Goal: Task Accomplishment & Management: Manage account settings

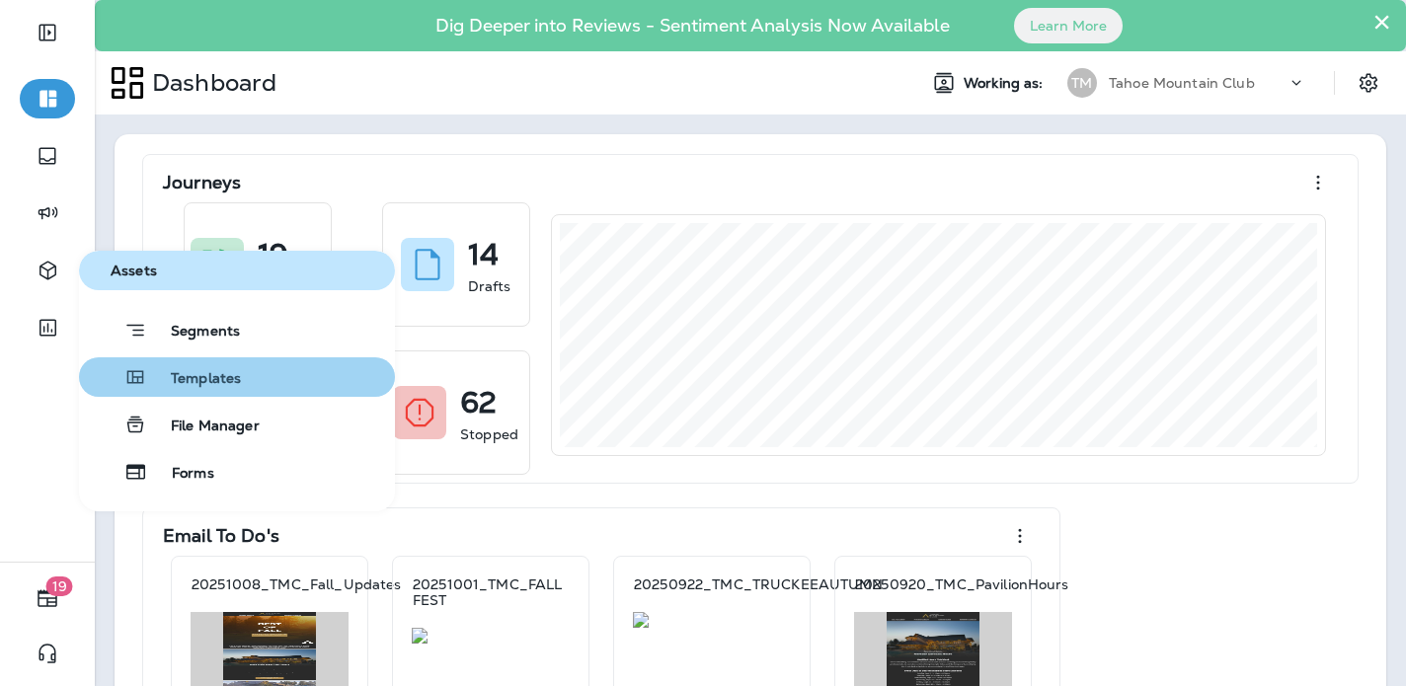
click at [225, 381] on span "Templates" at bounding box center [194, 379] width 94 height 19
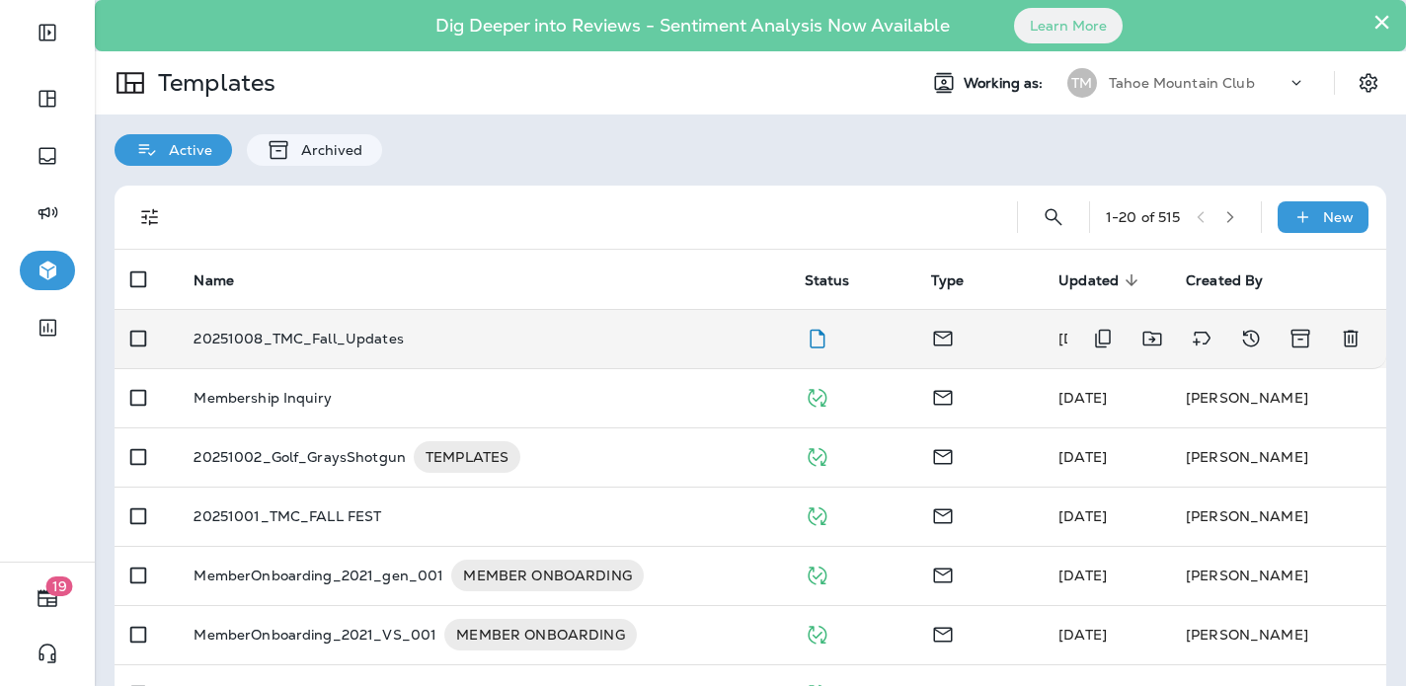
click at [384, 335] on p "20251008_TMC_Fall_Updates" at bounding box center [299, 339] width 210 height 16
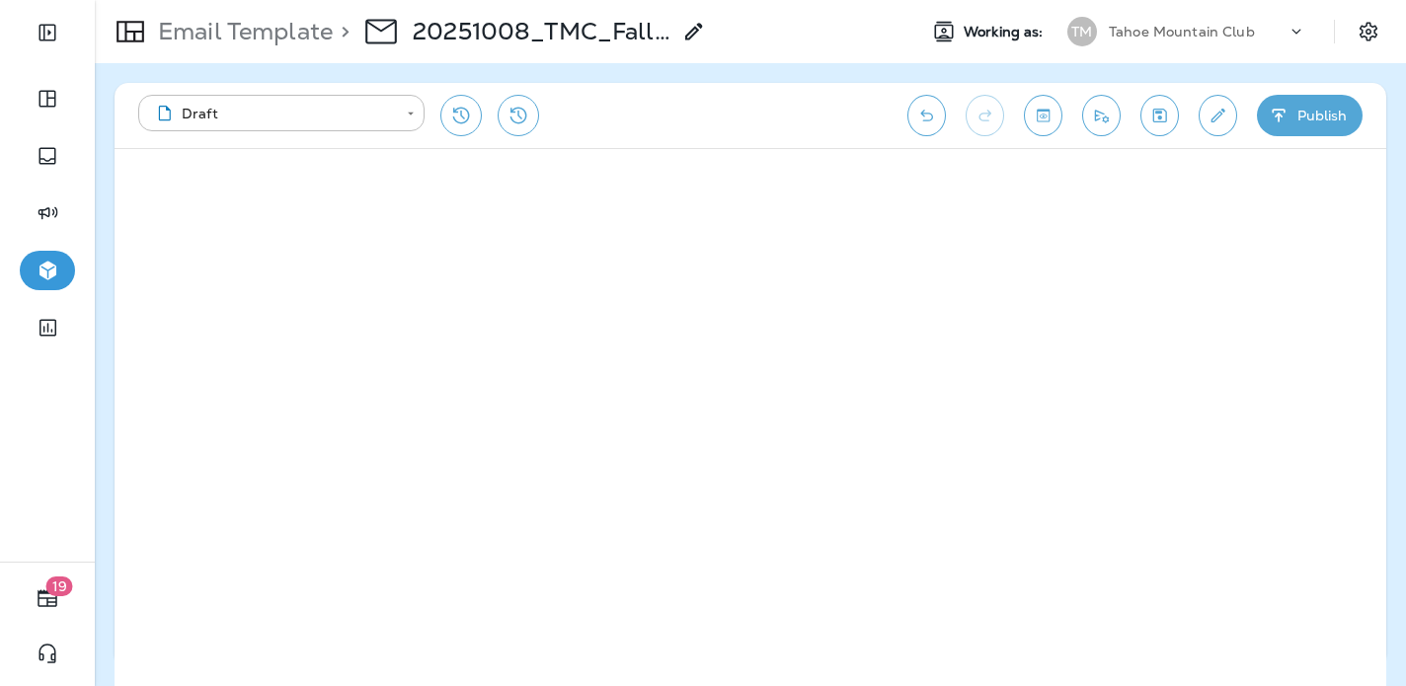
click at [1308, 119] on button "Publish" at bounding box center [1310, 115] width 106 height 41
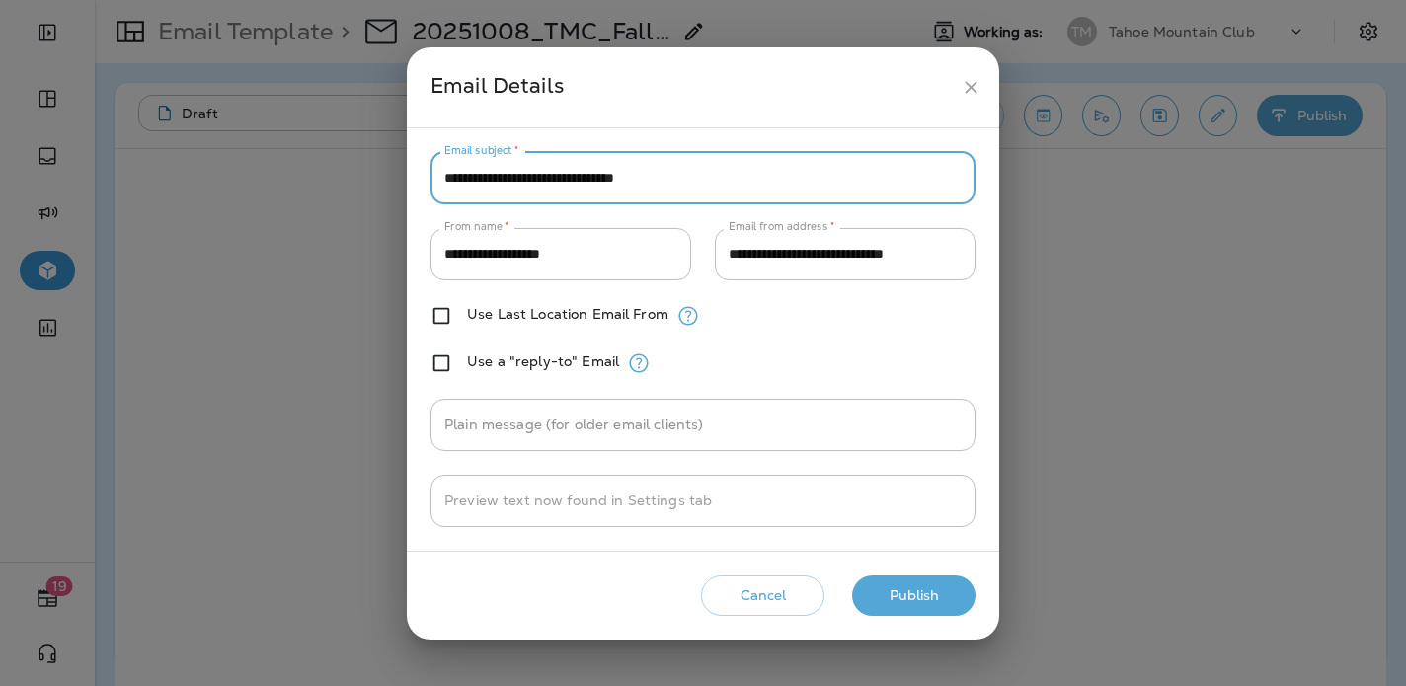
drag, startPoint x: 743, startPoint y: 194, endPoint x: 724, endPoint y: 97, distance: 98.6
click at [724, 98] on div "**********" at bounding box center [703, 343] width 593 height 593
paste input "**********"
click at [717, 177] on input "**********" at bounding box center [703, 178] width 545 height 52
click at [691, 176] on input "**********" at bounding box center [703, 178] width 545 height 52
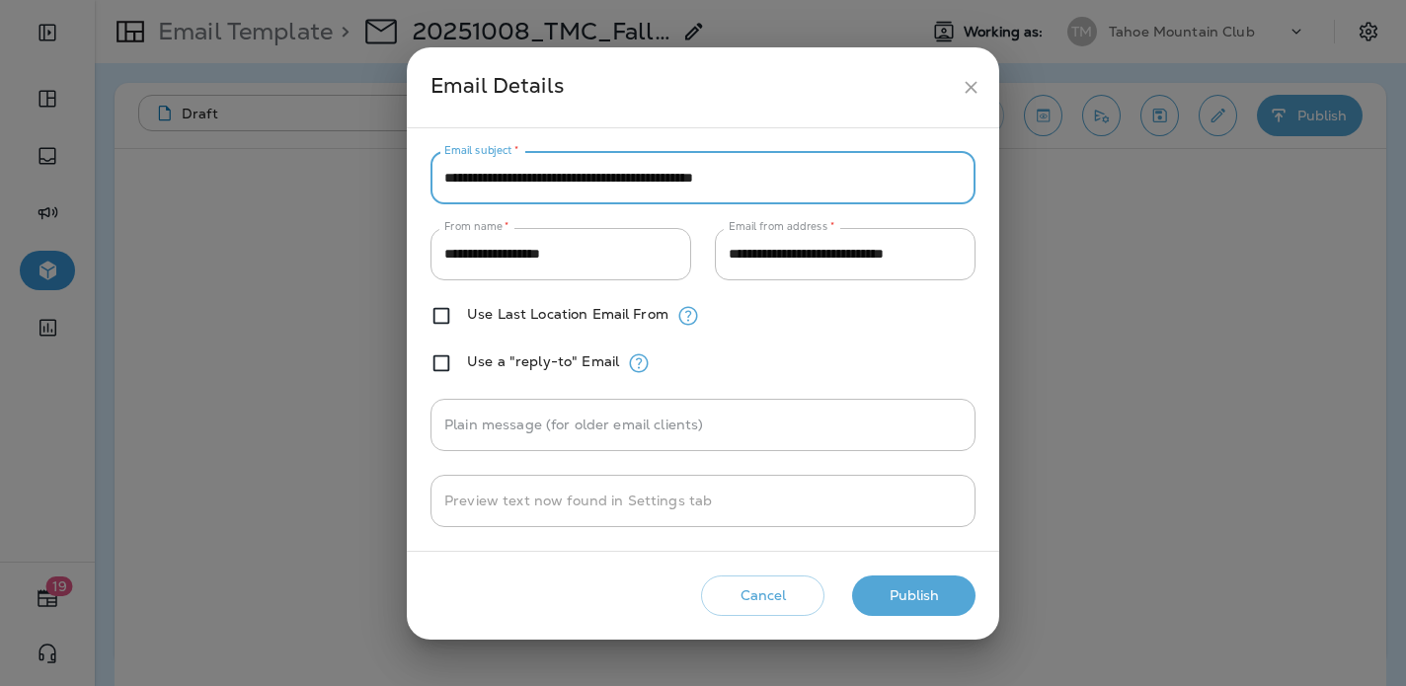
click at [855, 171] on input "**********" at bounding box center [703, 178] width 545 height 52
type input "**********"
click at [899, 597] on button "Publish" at bounding box center [913, 596] width 123 height 40
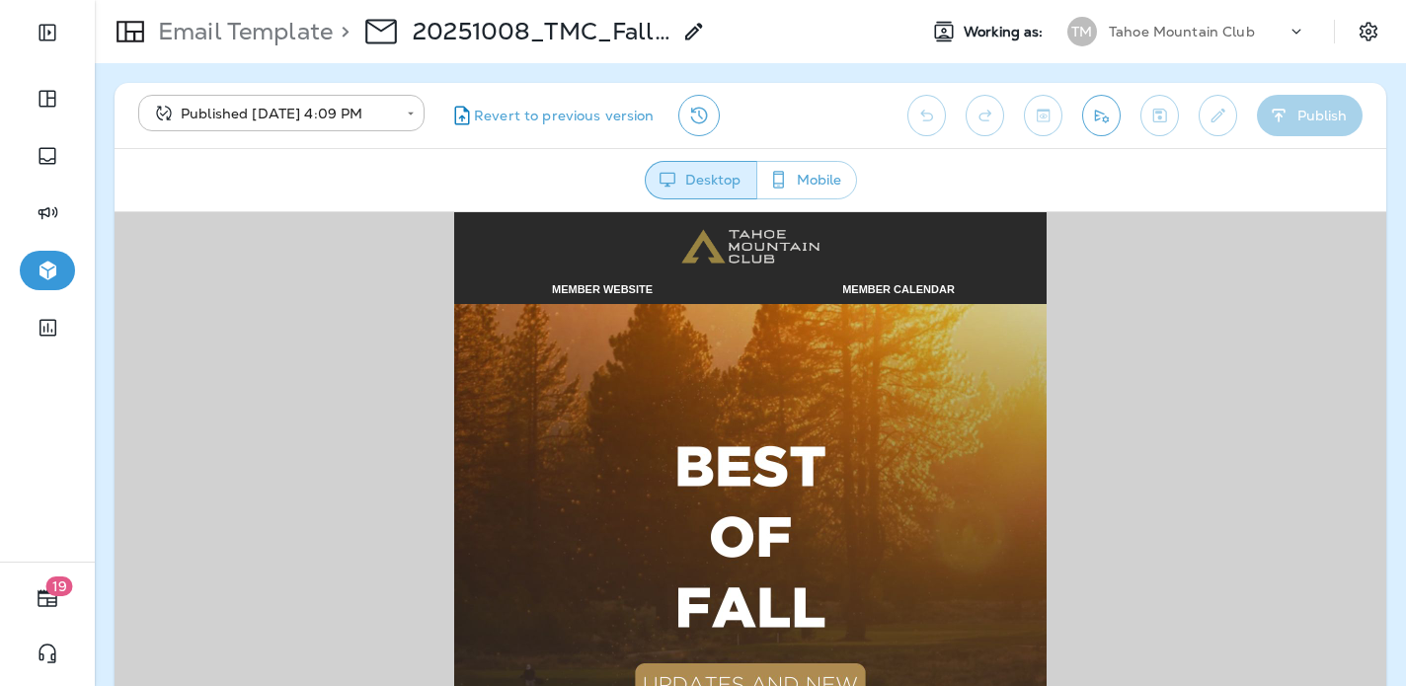
click at [748, 444] on img at bounding box center [750, 599] width 593 height 593
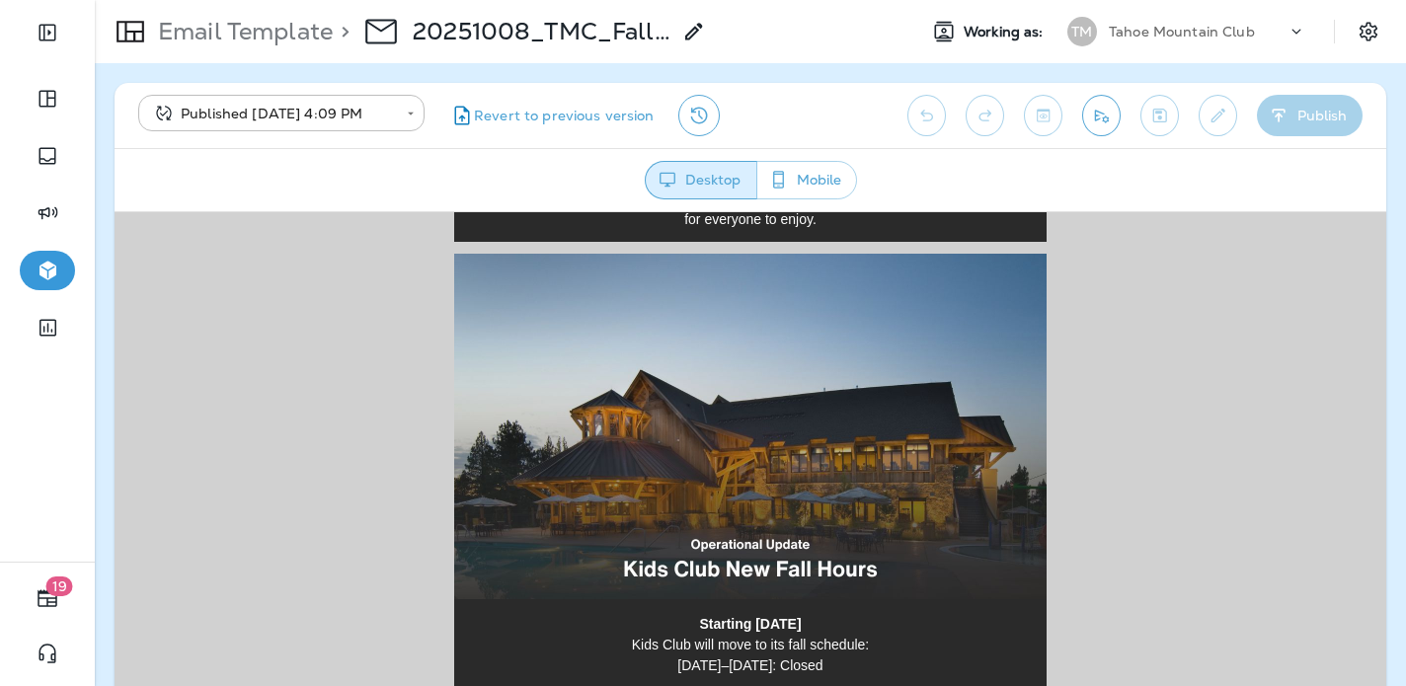
scroll to position [770, 0]
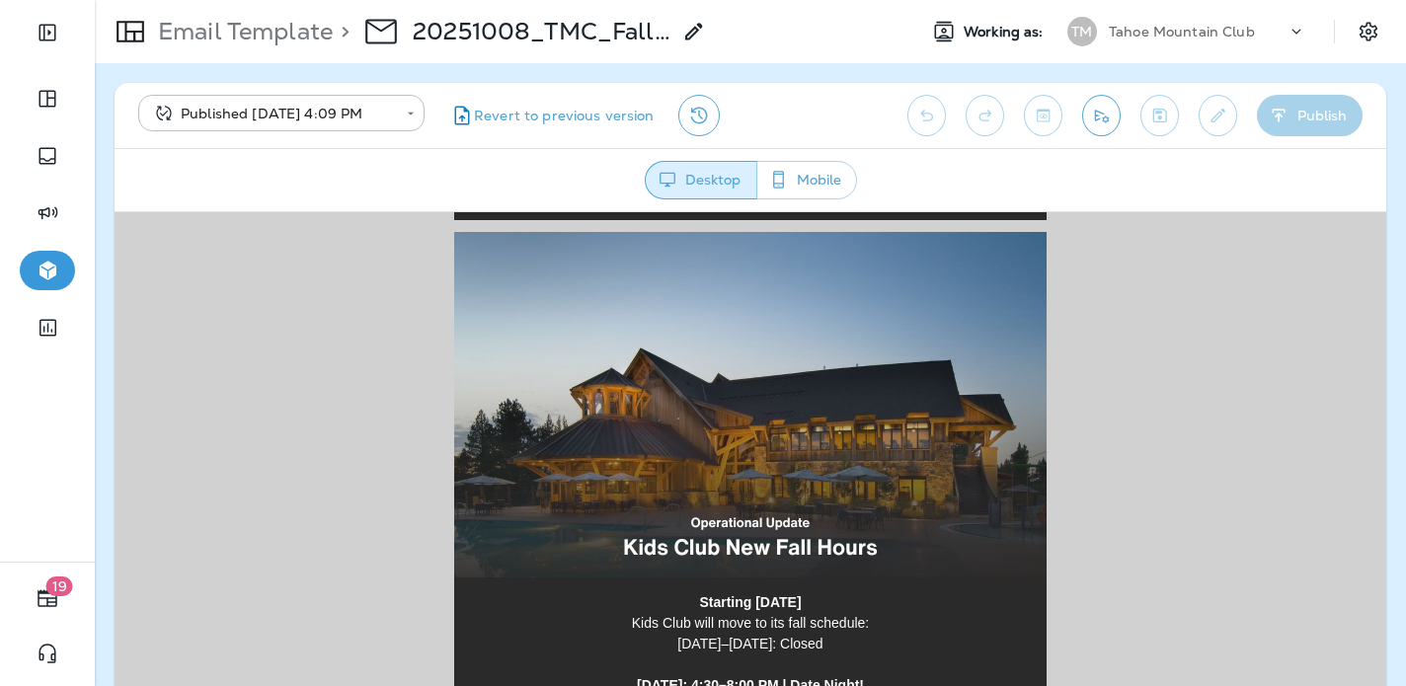
click at [735, 417] on img at bounding box center [750, 404] width 593 height 346
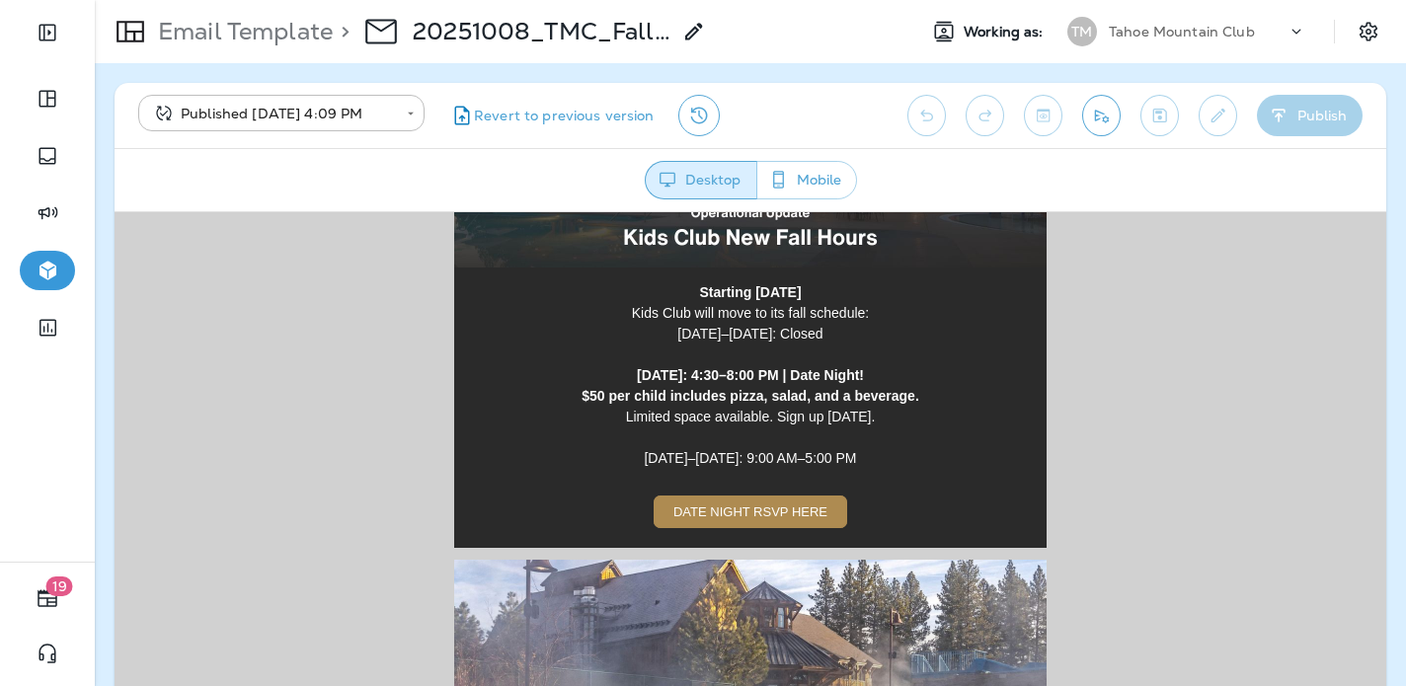
scroll to position [1092, 0]
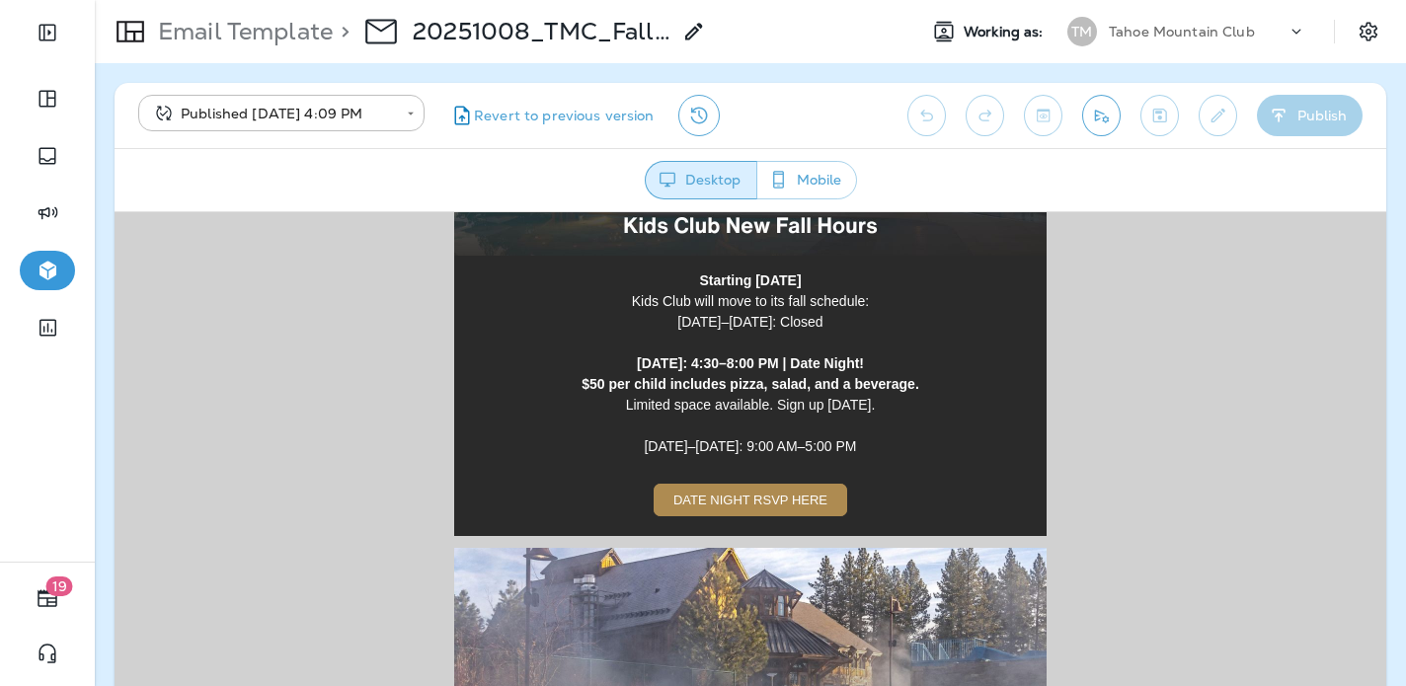
click at [736, 504] on span "DATE NIGHT RSVP HERE" at bounding box center [750, 499] width 154 height 15
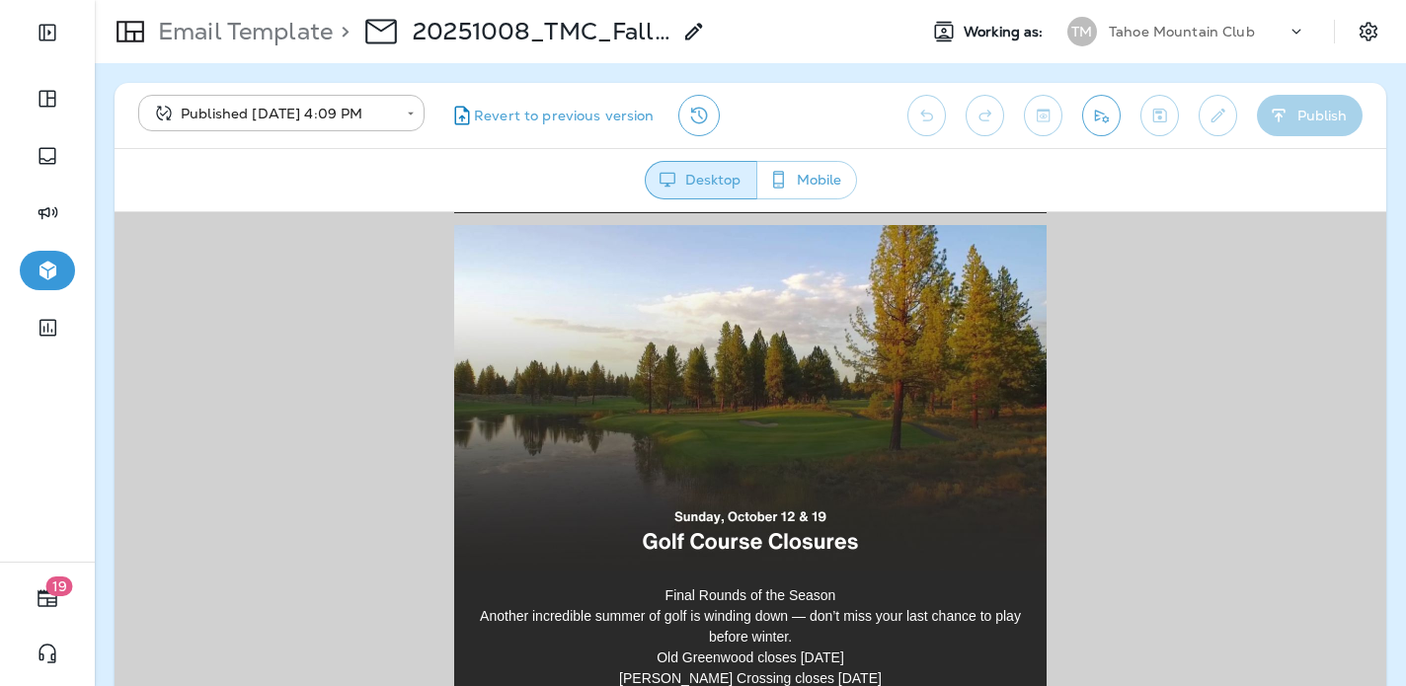
scroll to position [1869, 0]
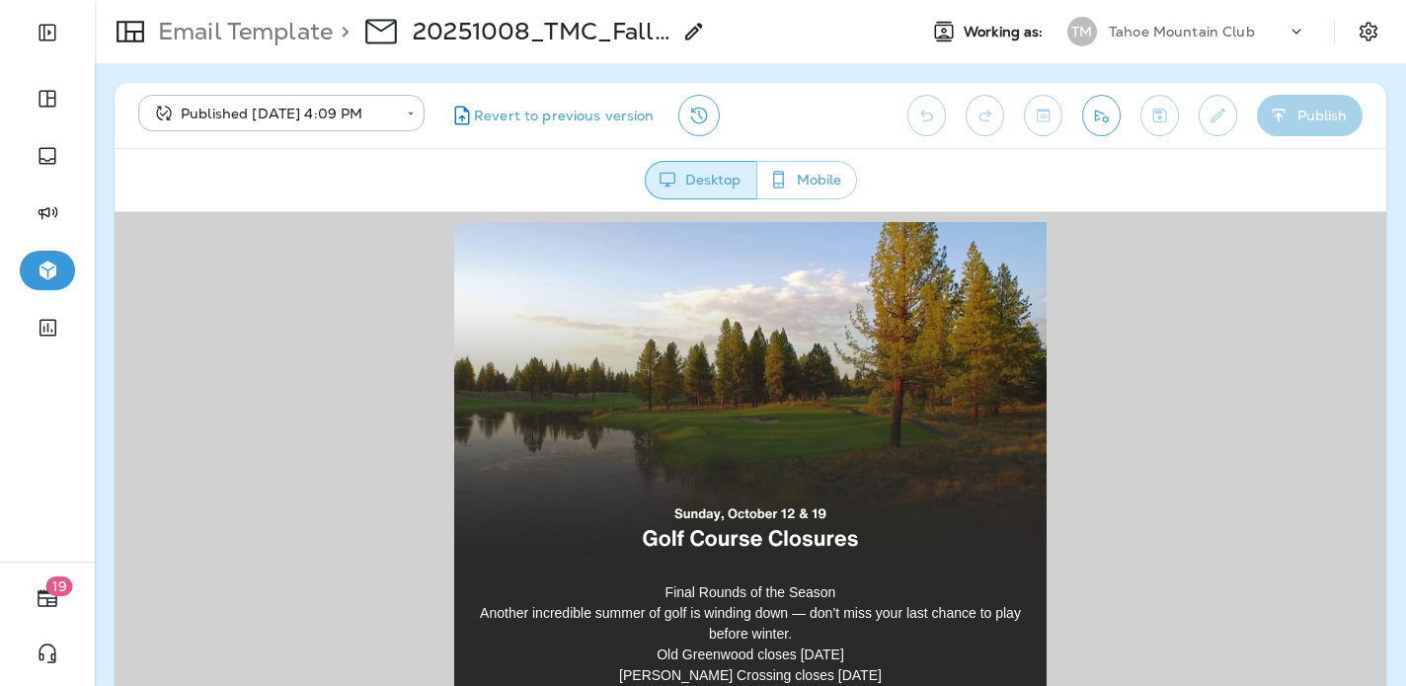
click at [786, 400] on img at bounding box center [750, 394] width 593 height 346
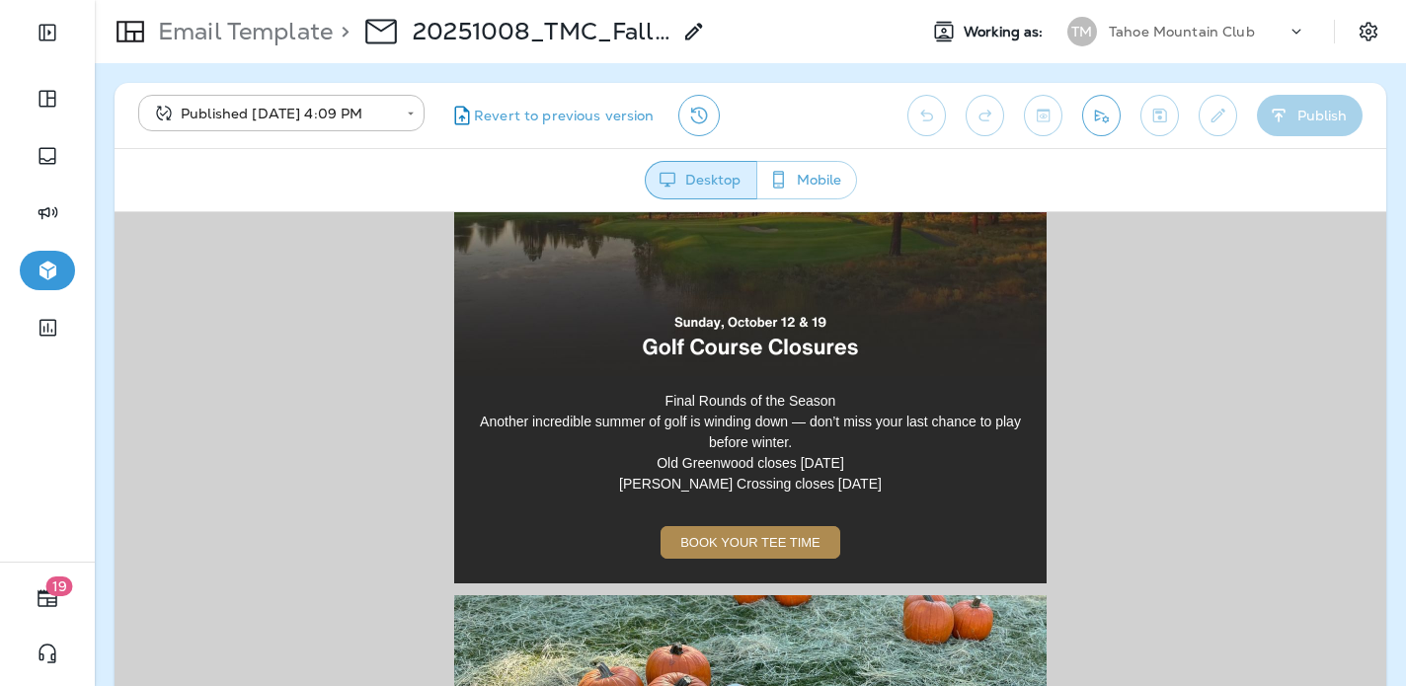
scroll to position [2063, 0]
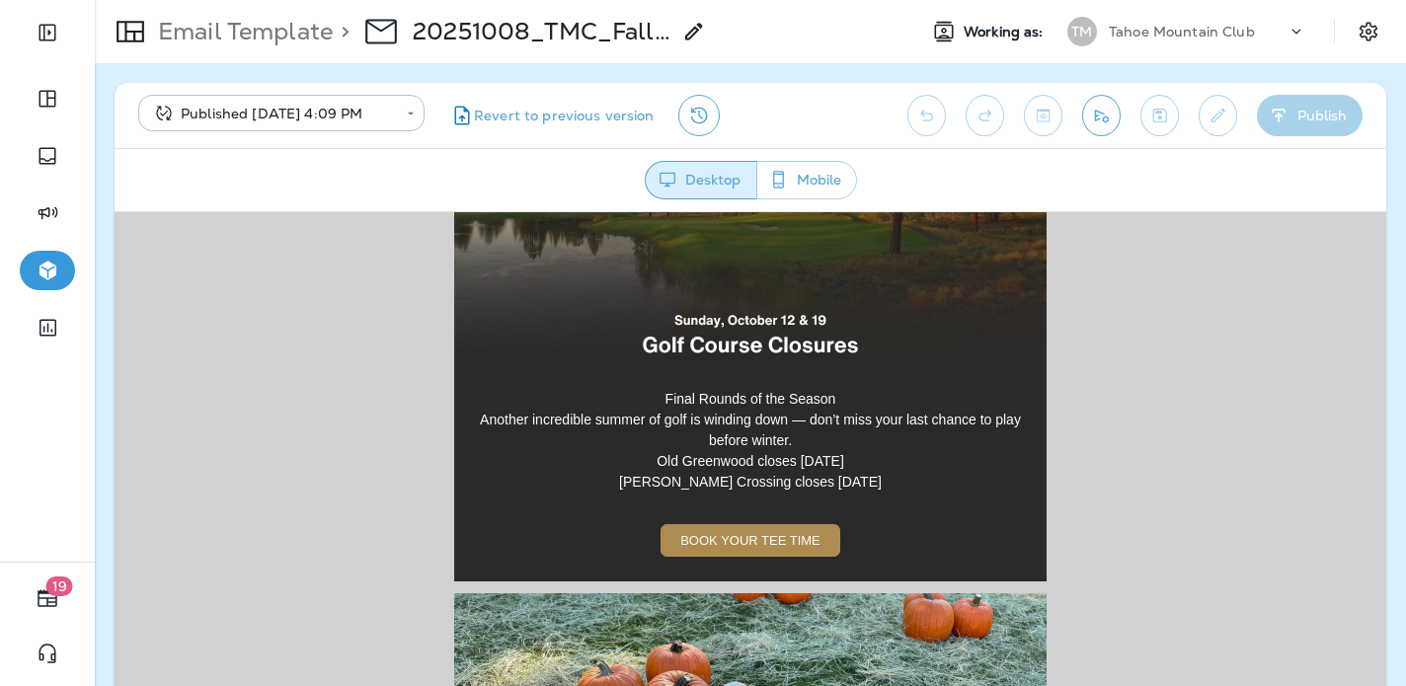
click at [750, 546] on span "BOOK YOUR TEE TIME" at bounding box center [750, 539] width 140 height 15
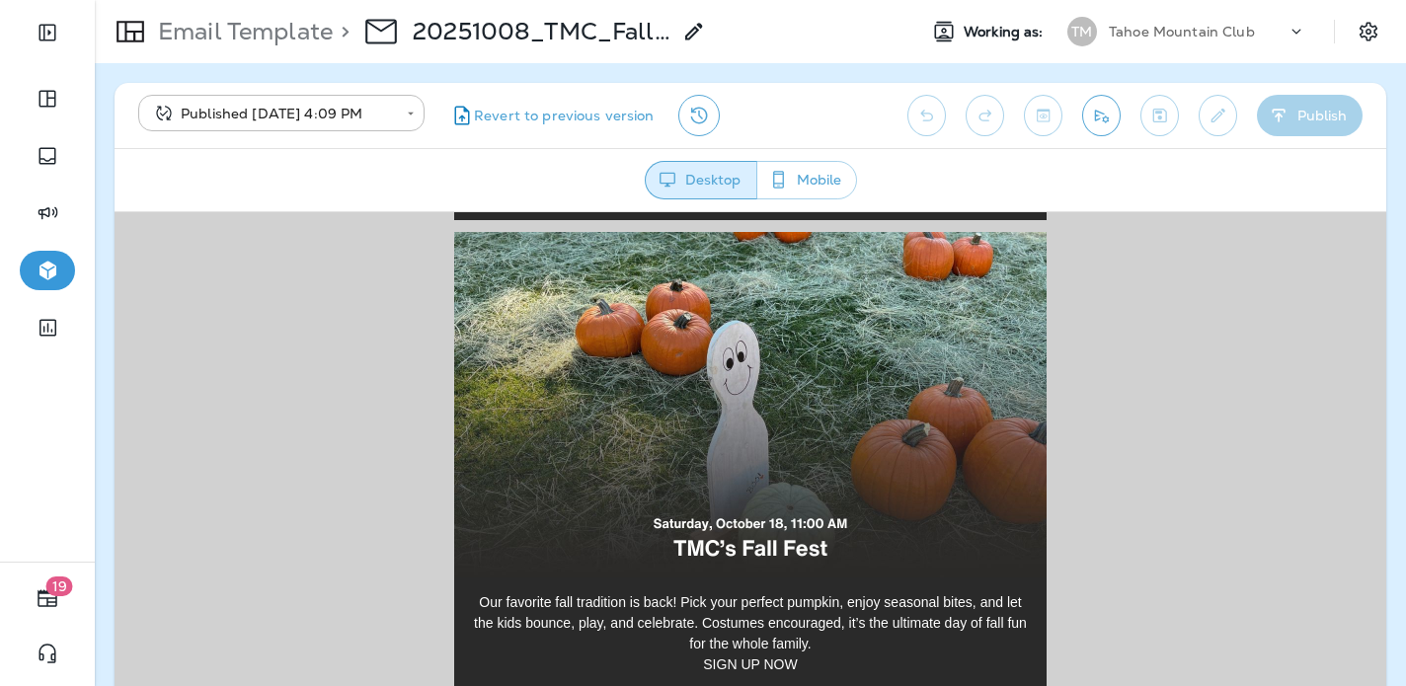
scroll to position [2426, 0]
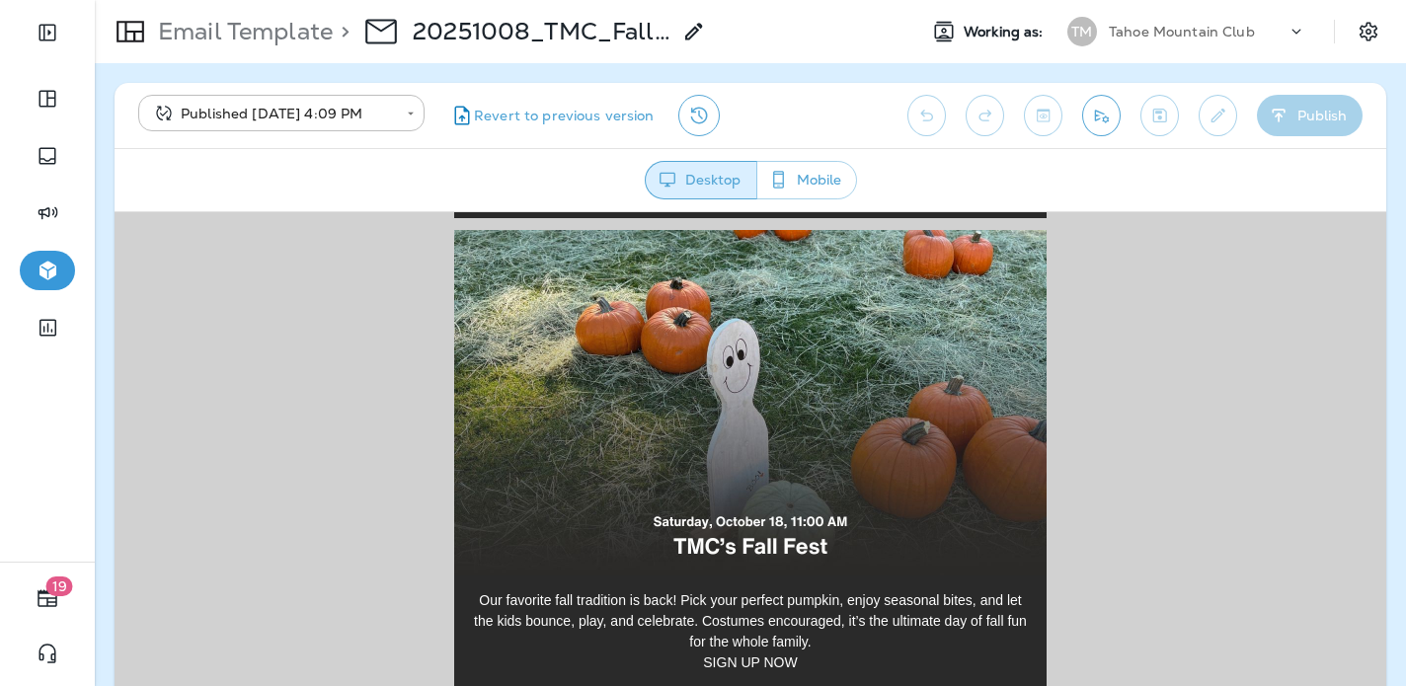
click at [736, 425] on img at bounding box center [750, 402] width 593 height 346
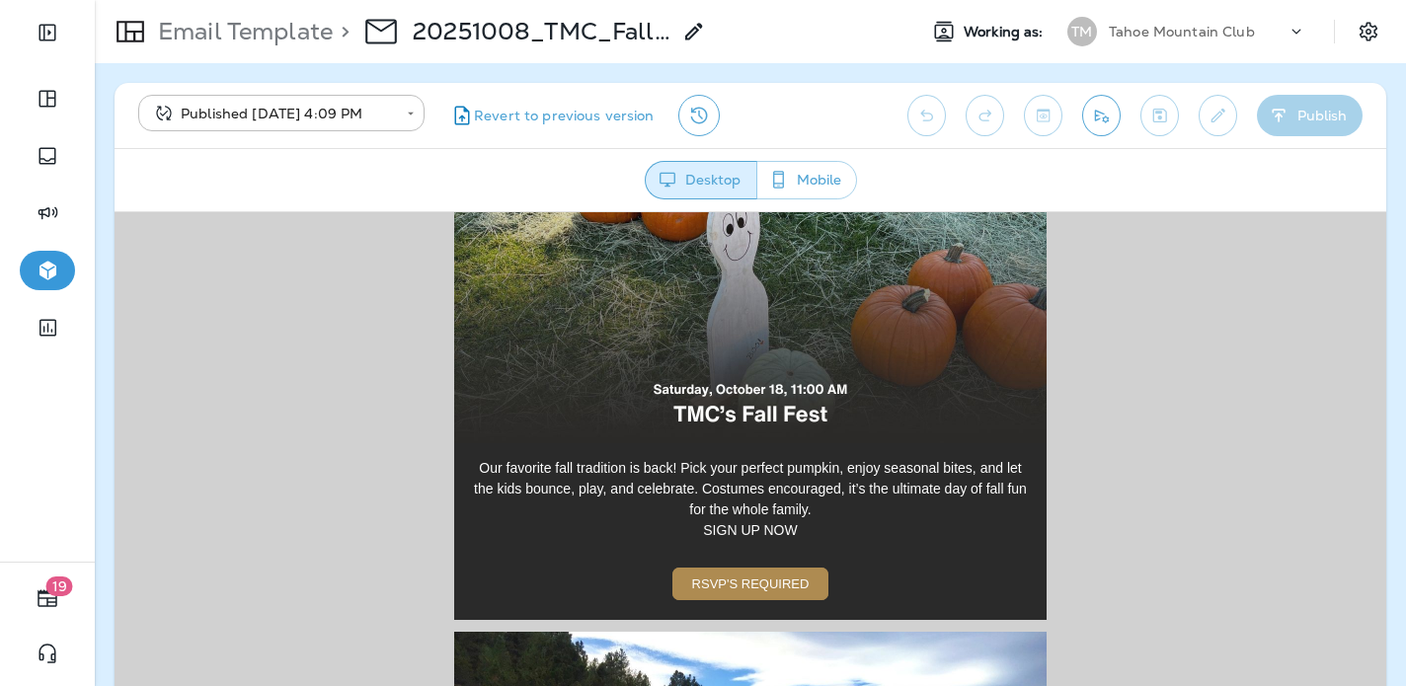
scroll to position [2627, 0]
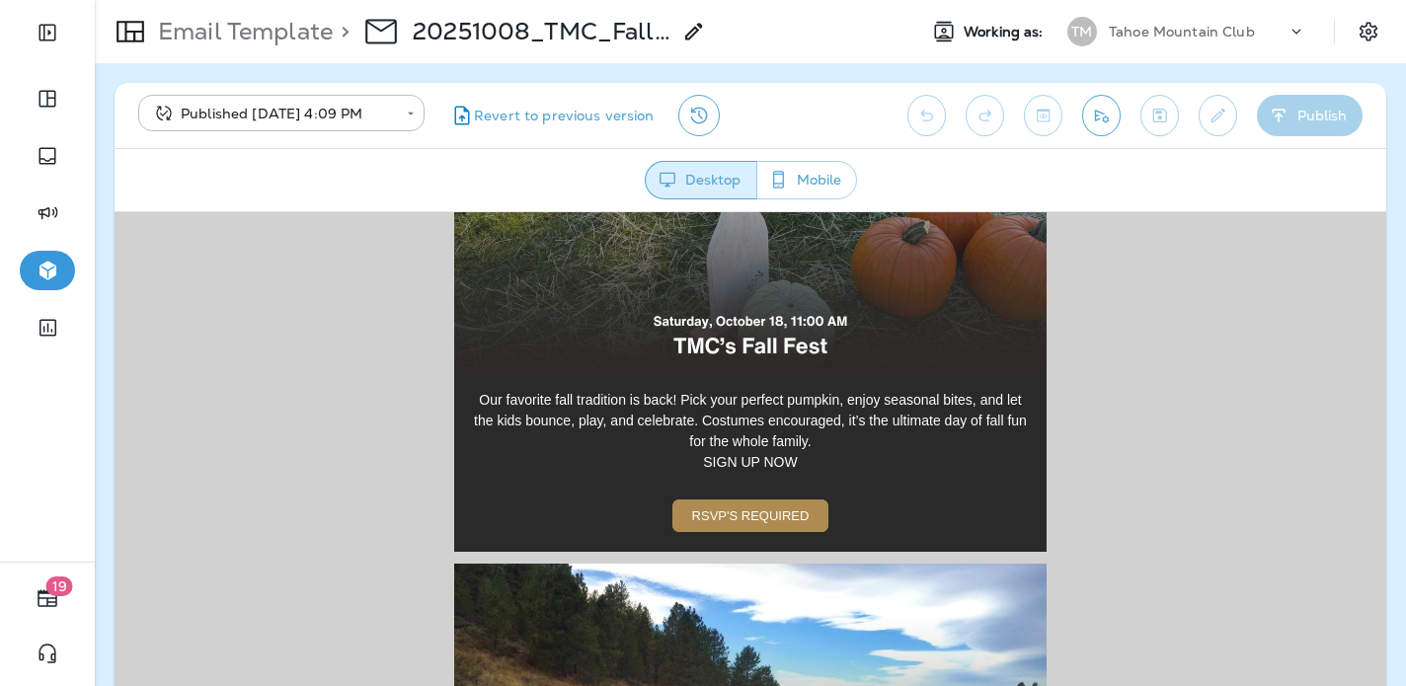
click at [745, 511] on span "RSVP'S REQUIRED" at bounding box center [751, 515] width 118 height 15
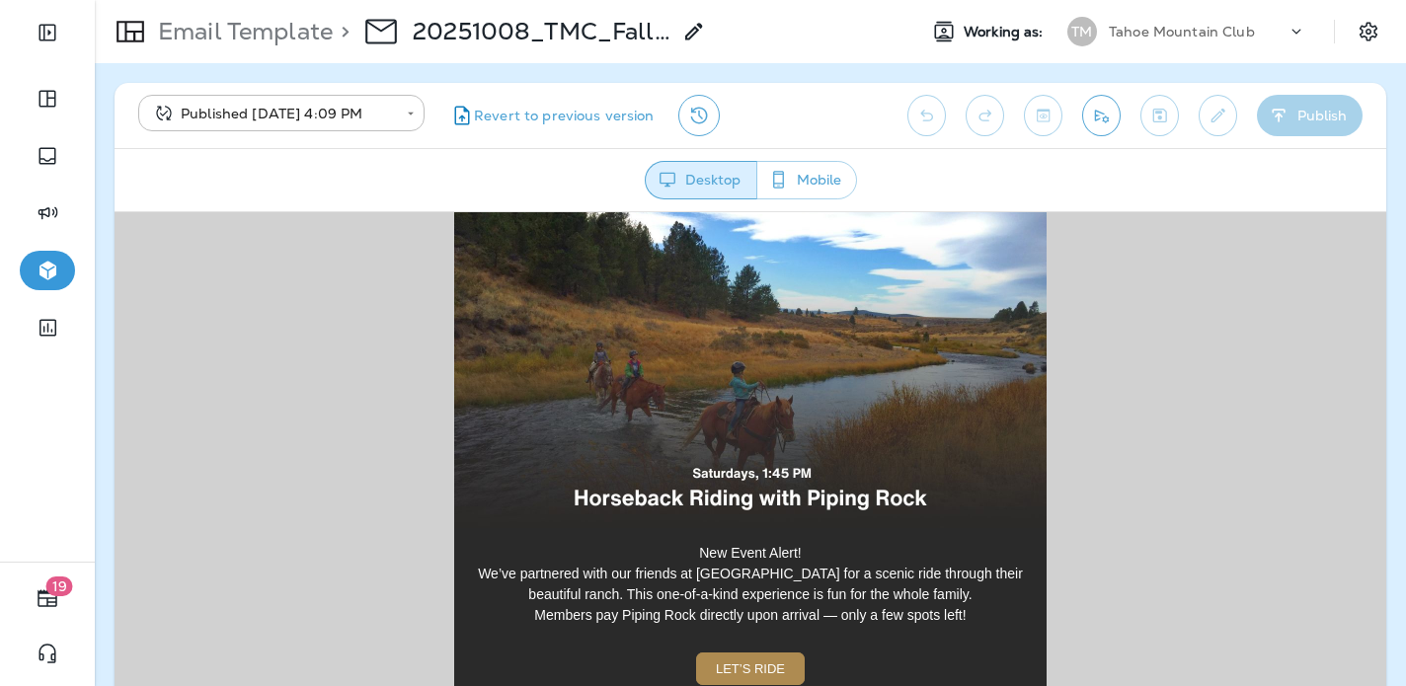
scroll to position [3009, 0]
click at [786, 394] on img at bounding box center [750, 354] width 593 height 346
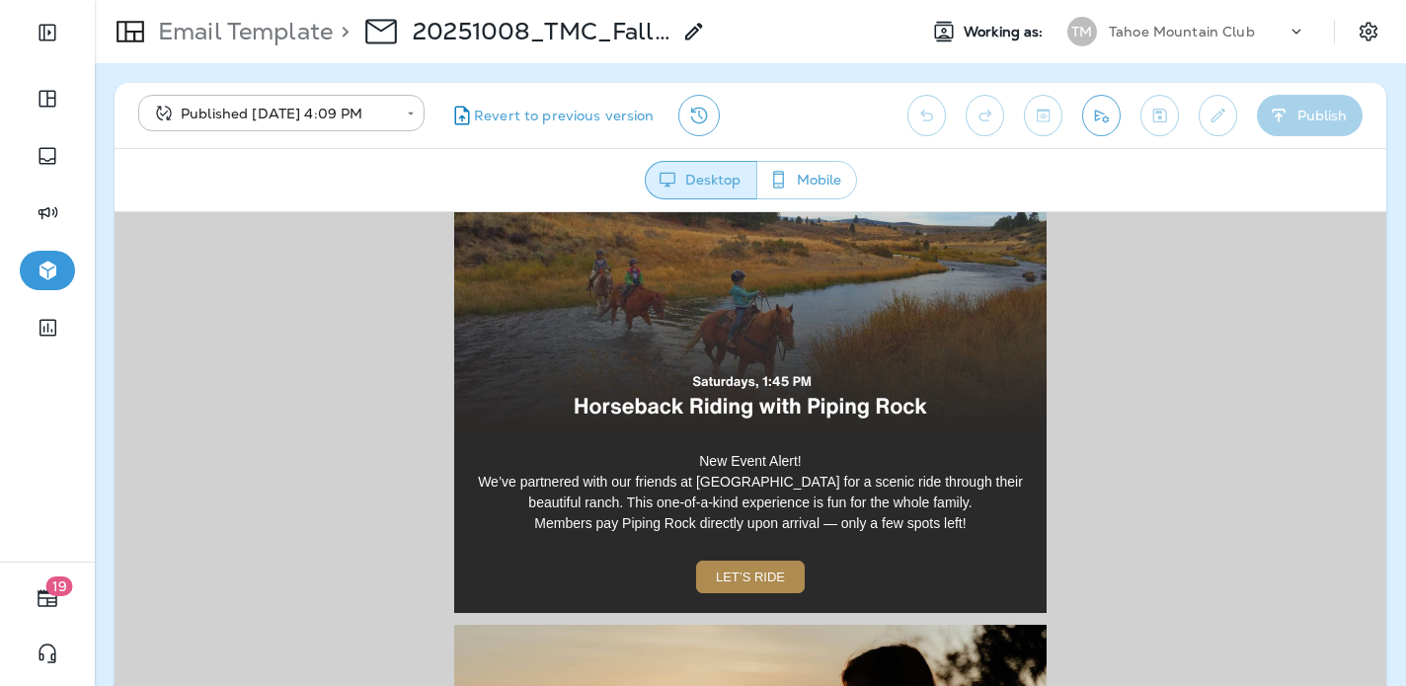
scroll to position [3168, 0]
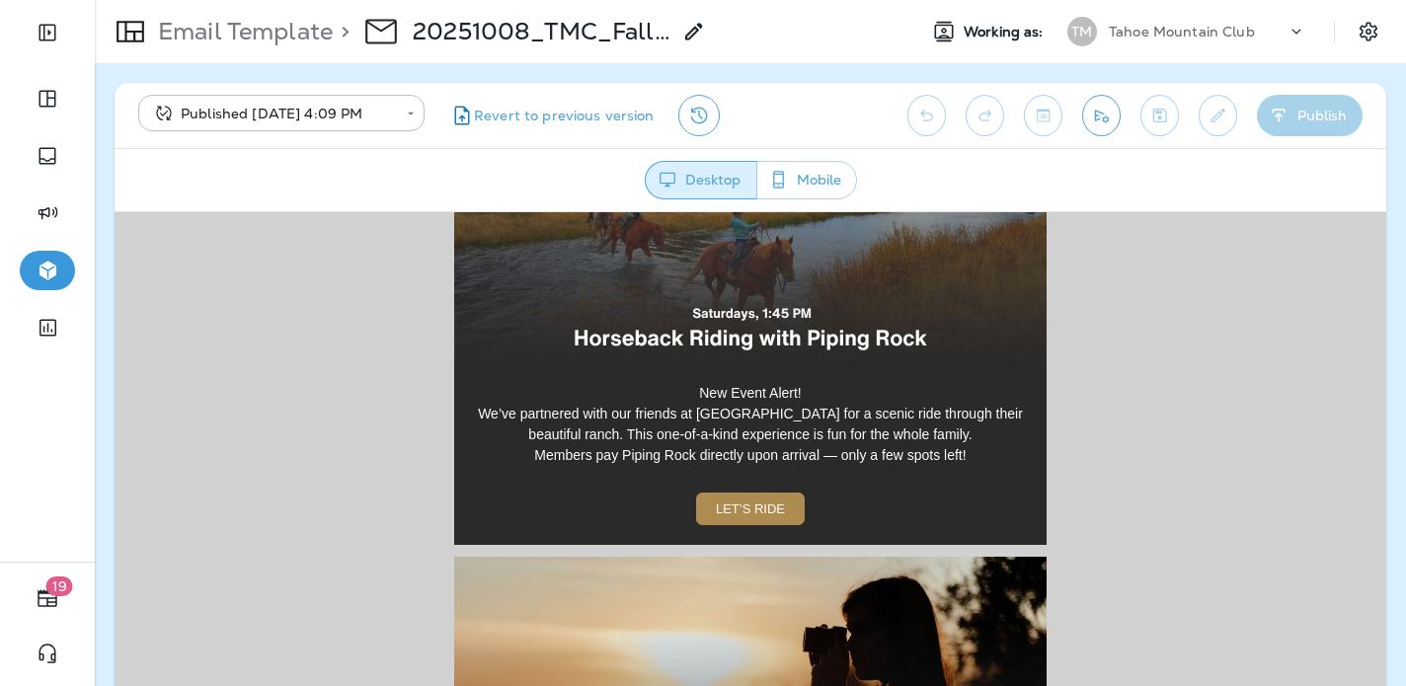
click at [746, 509] on span "LET’S RIDE" at bounding box center [750, 508] width 69 height 15
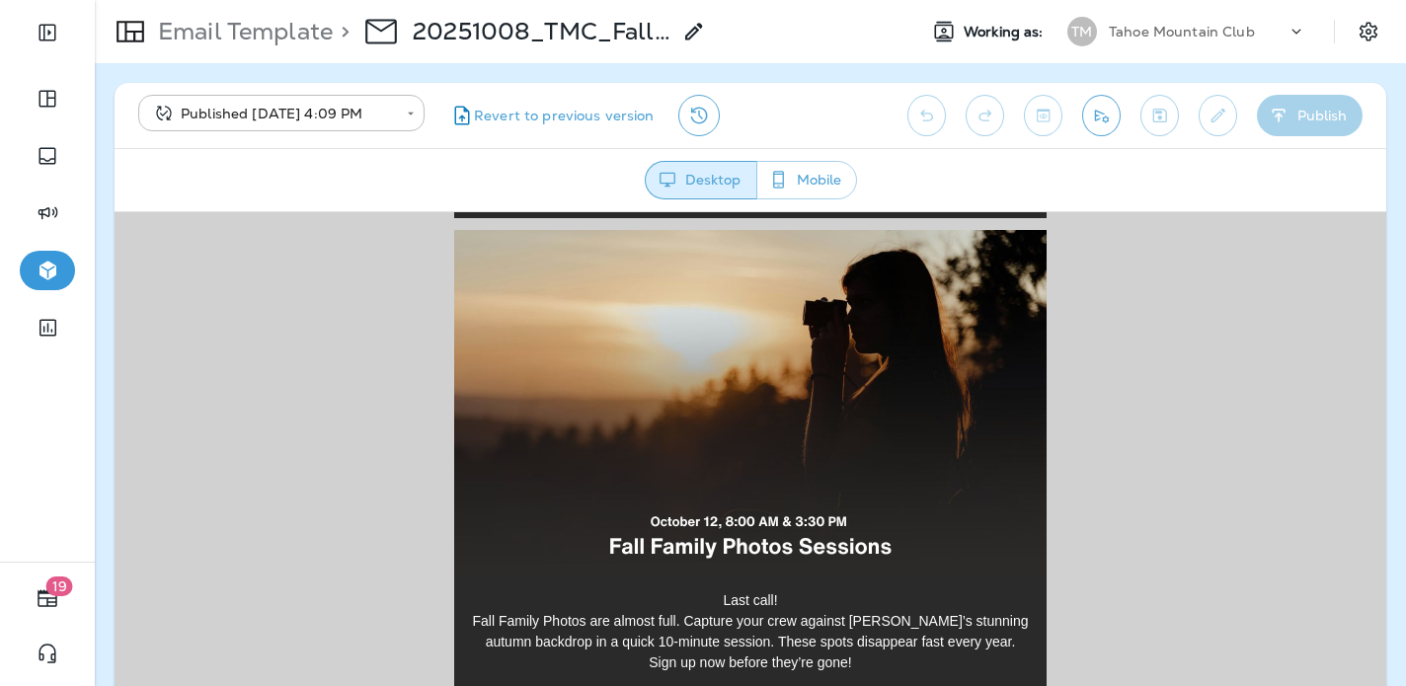
scroll to position [3523, 0]
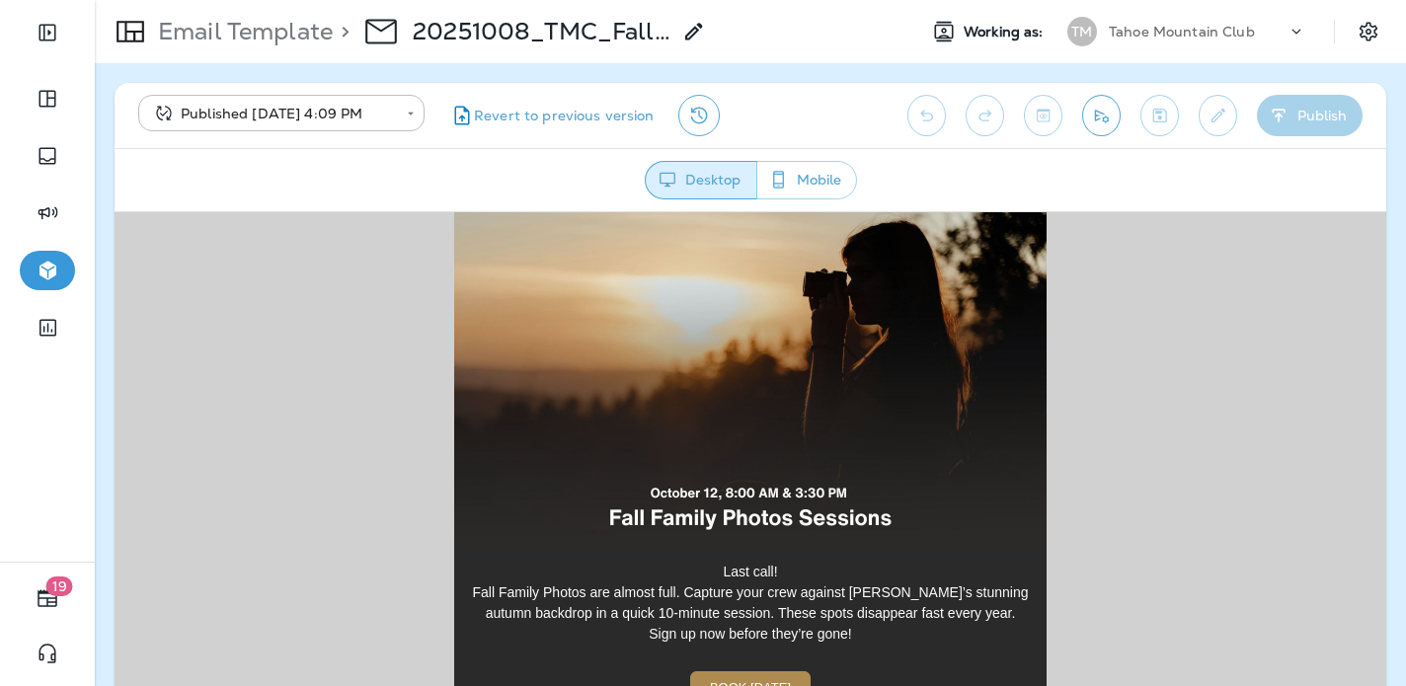
click at [735, 380] on img at bounding box center [750, 373] width 593 height 346
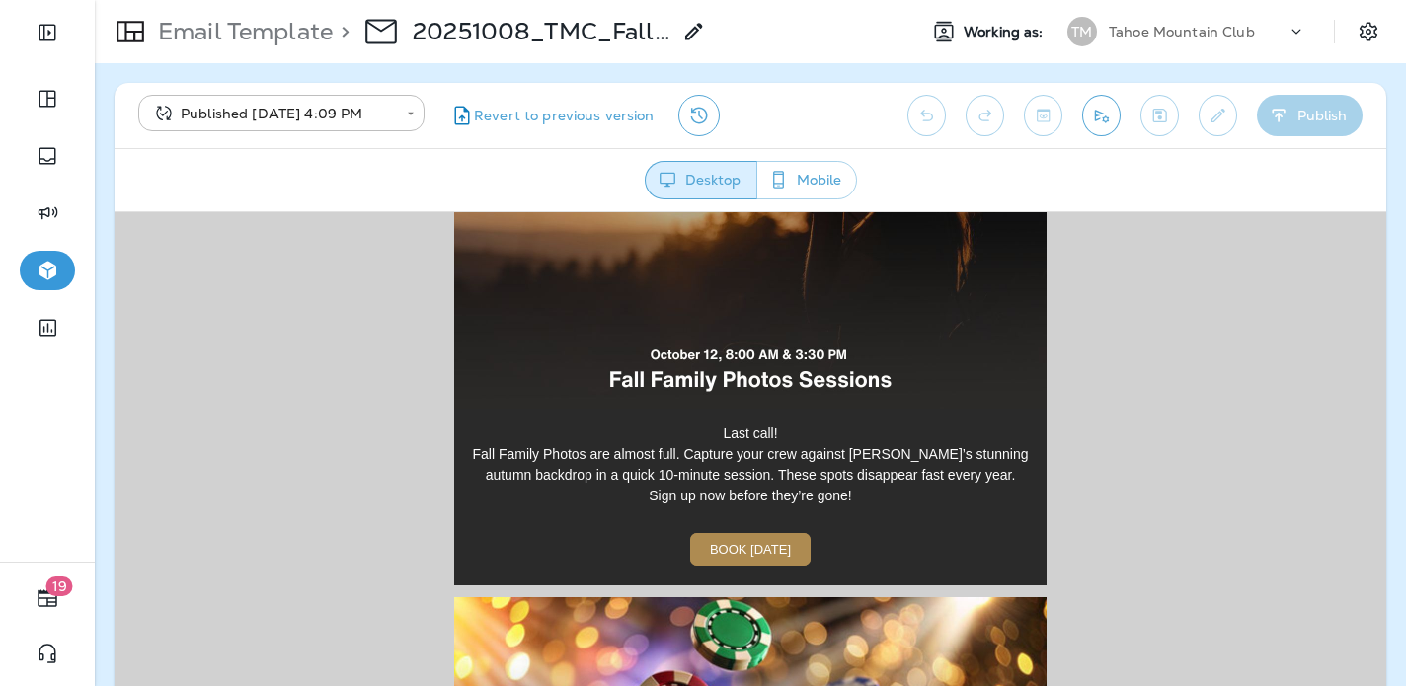
scroll to position [3669, 0]
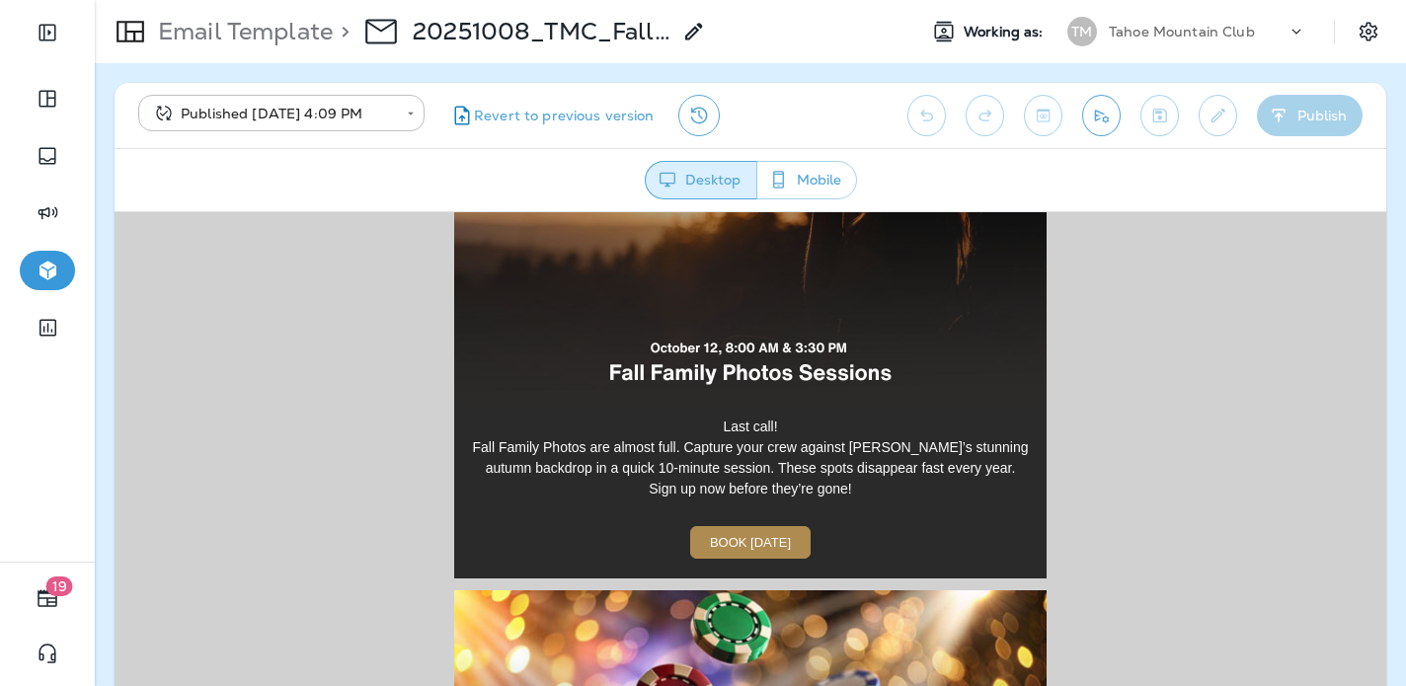
click at [751, 538] on span "BOOK [DATE]" at bounding box center [750, 541] width 81 height 15
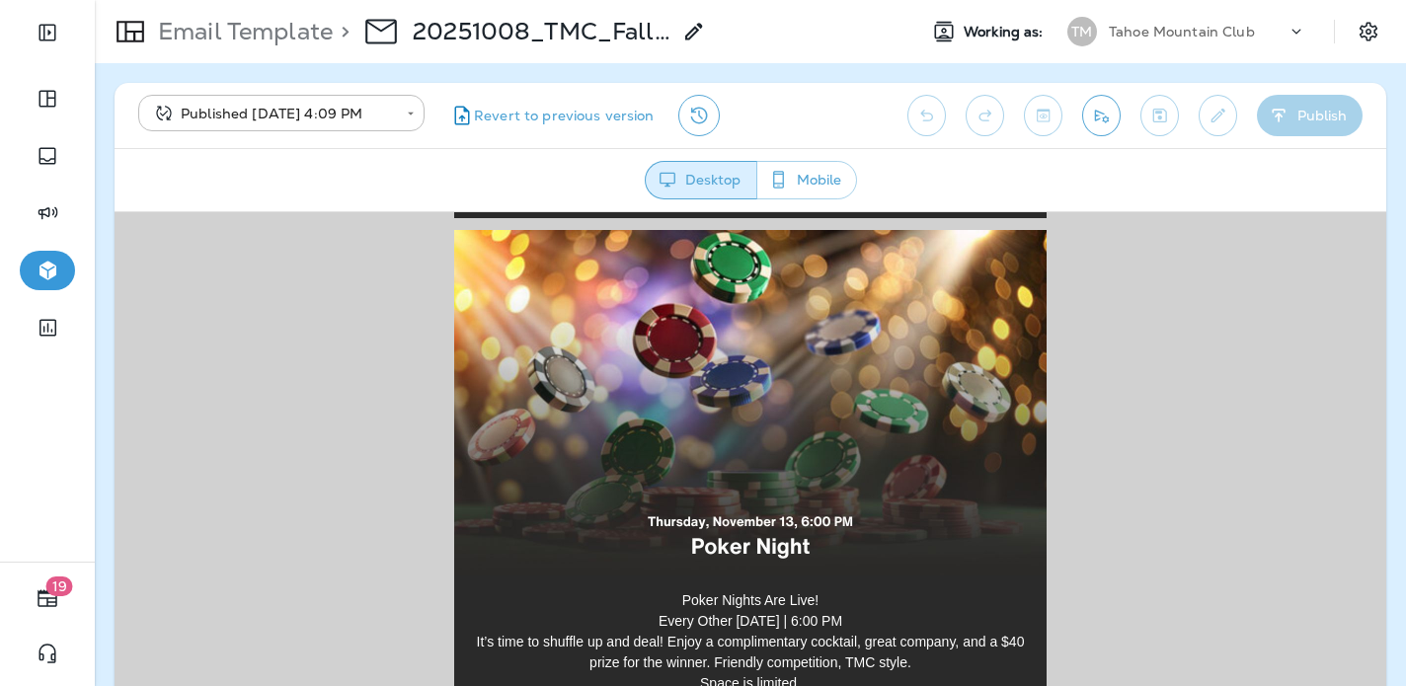
scroll to position [4044, 0]
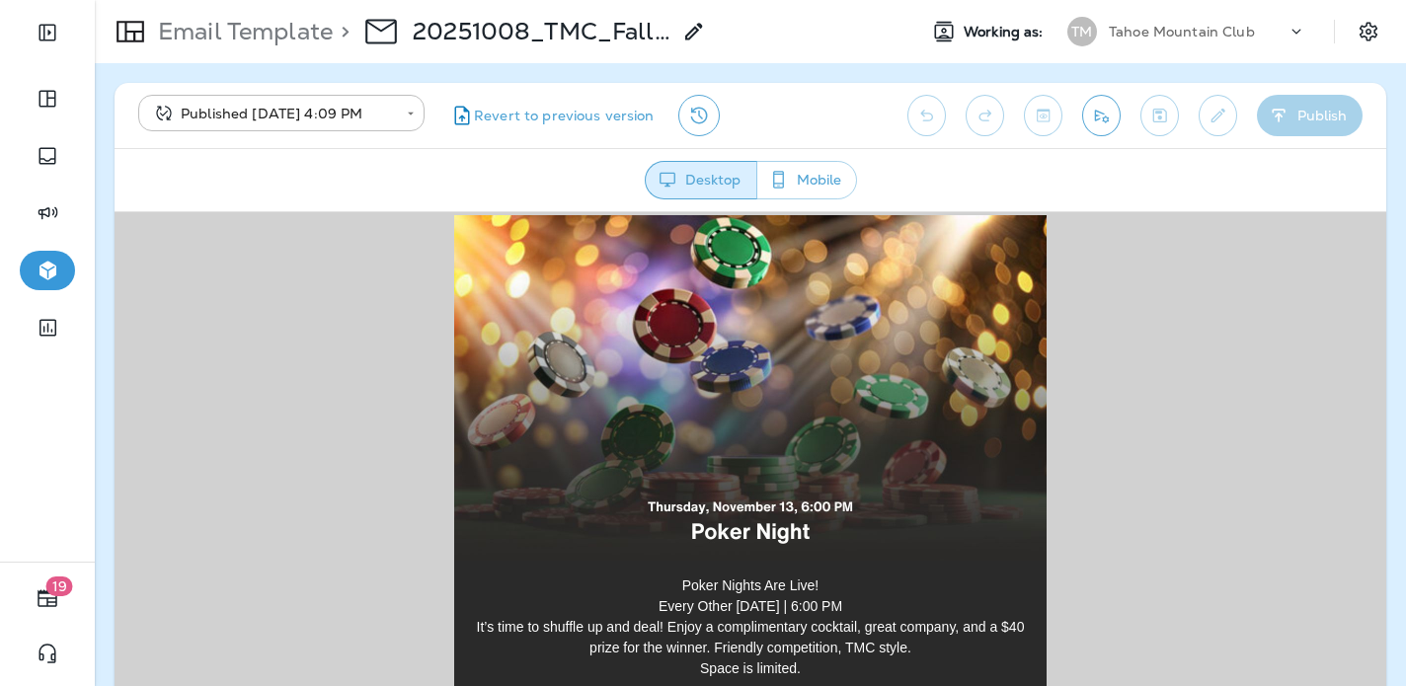
click at [752, 418] on img at bounding box center [750, 387] width 593 height 346
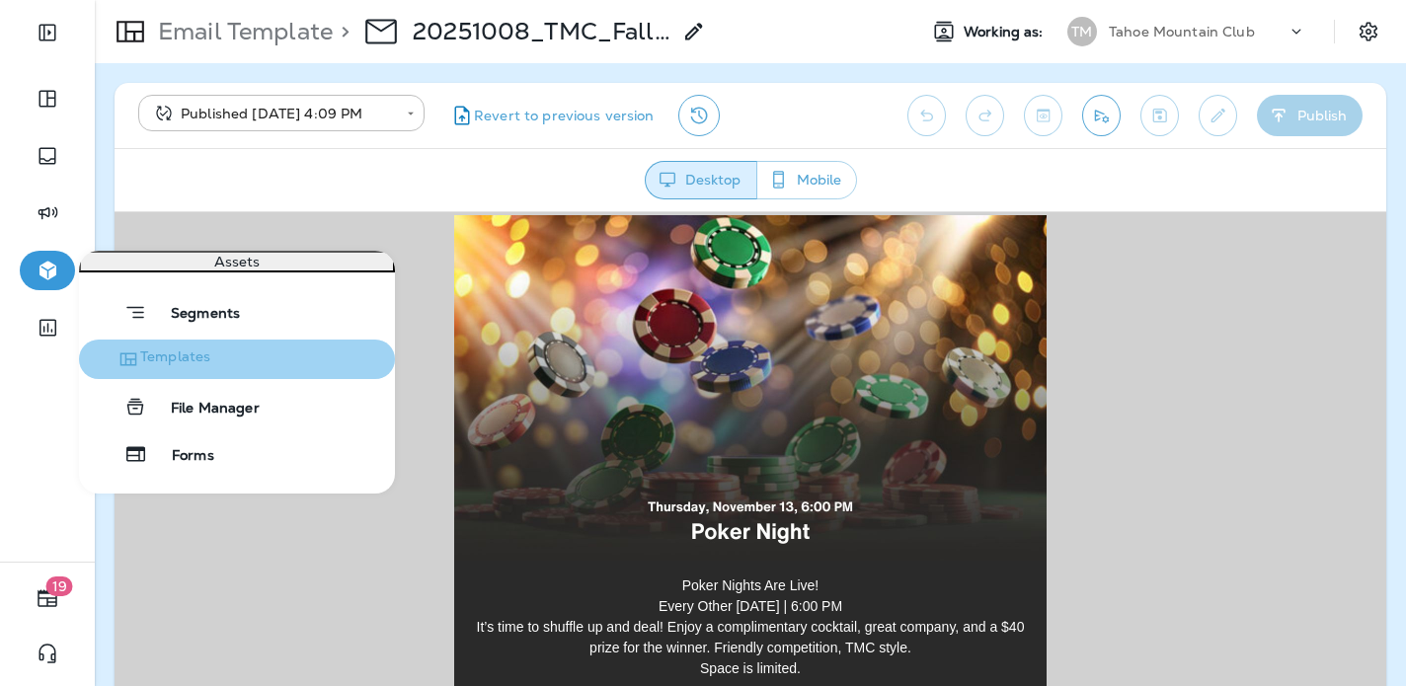
click at [263, 374] on button "Templates" at bounding box center [237, 360] width 316 height 40
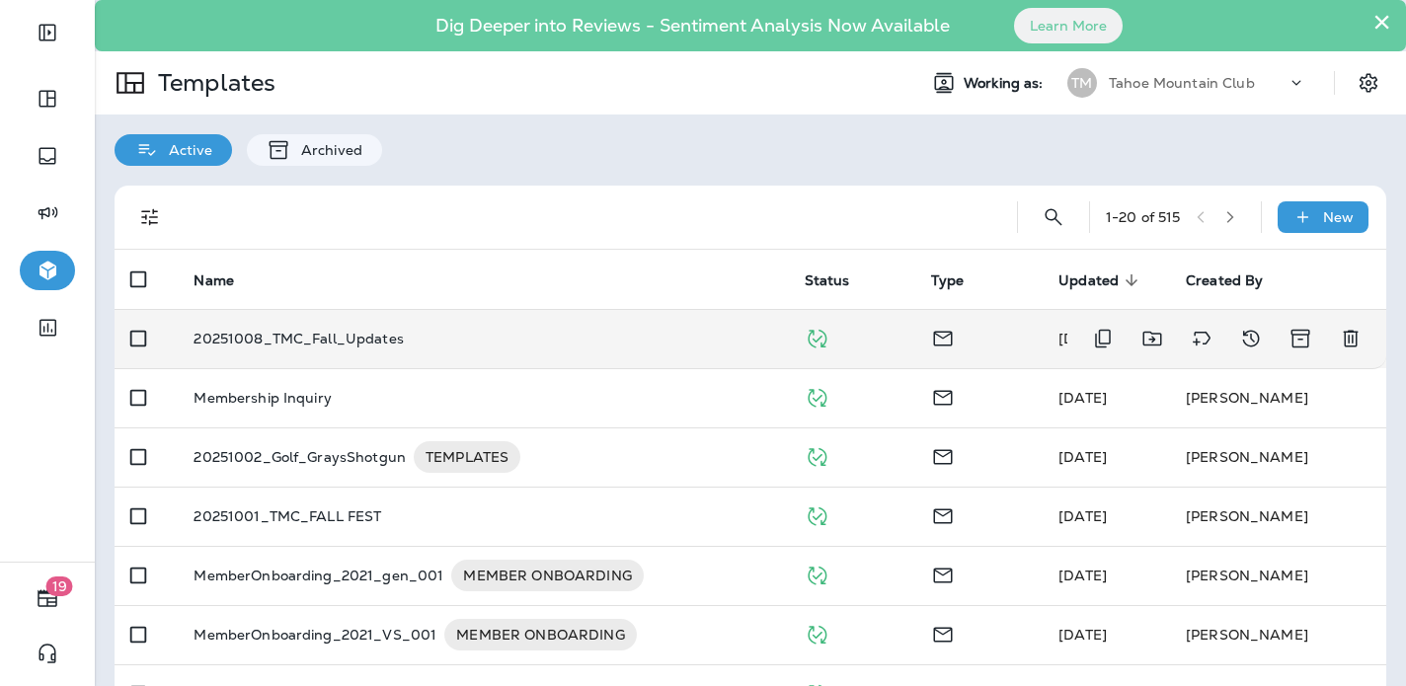
click at [382, 338] on p "20251008_TMC_Fall_Updates" at bounding box center [299, 339] width 210 height 16
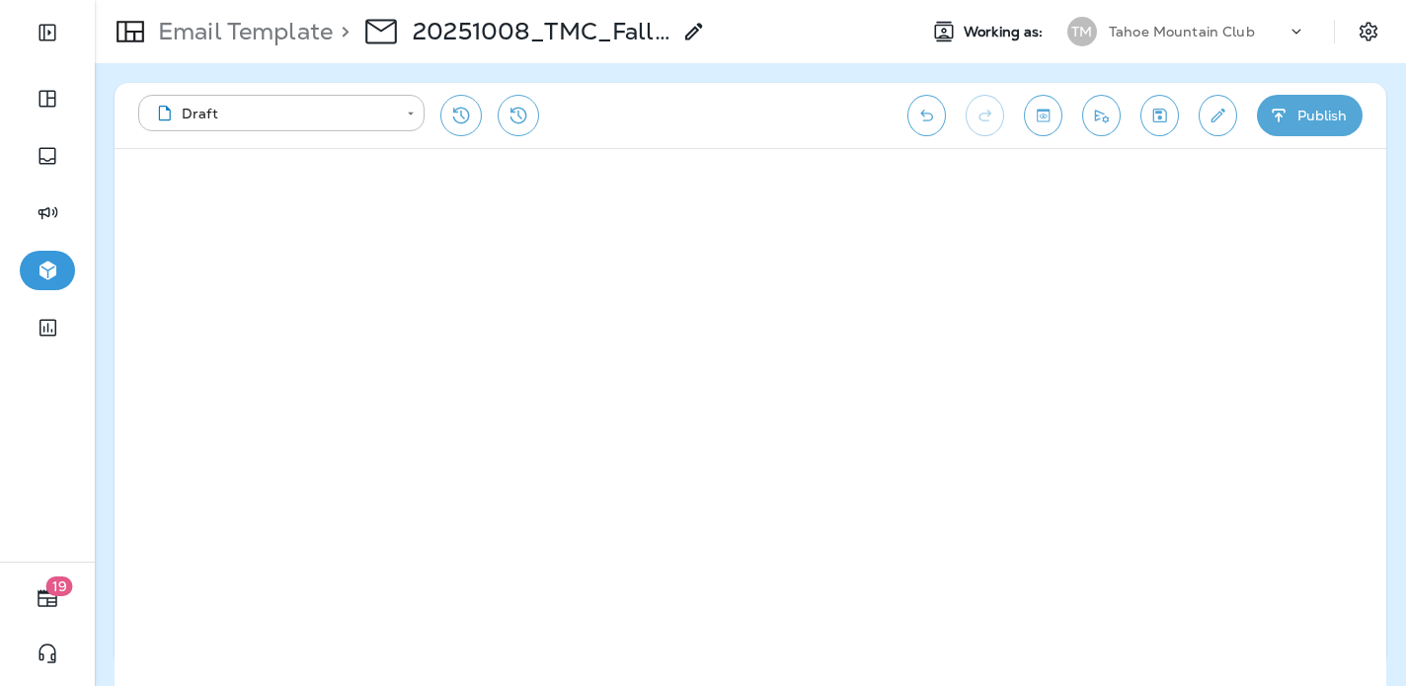
click at [1288, 119] on icon "button" at bounding box center [1279, 116] width 21 height 20
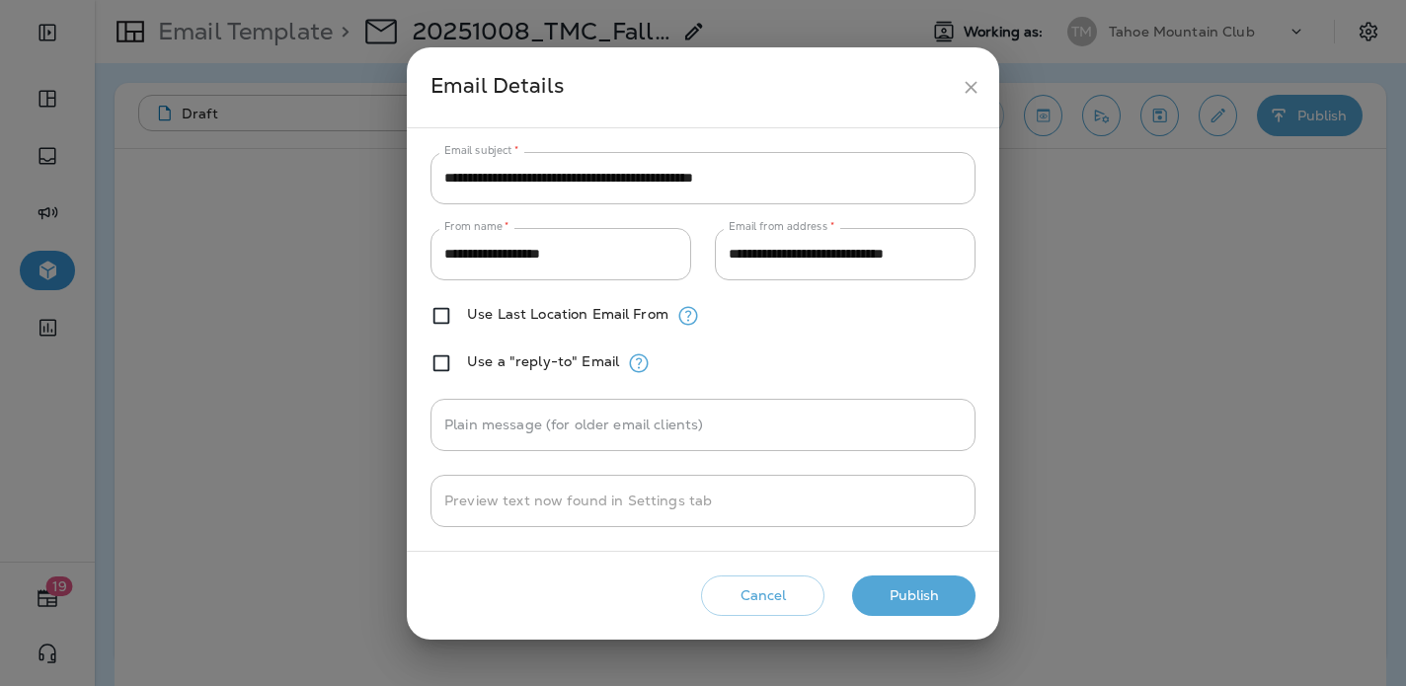
click at [919, 599] on button "Publish" at bounding box center [913, 596] width 123 height 40
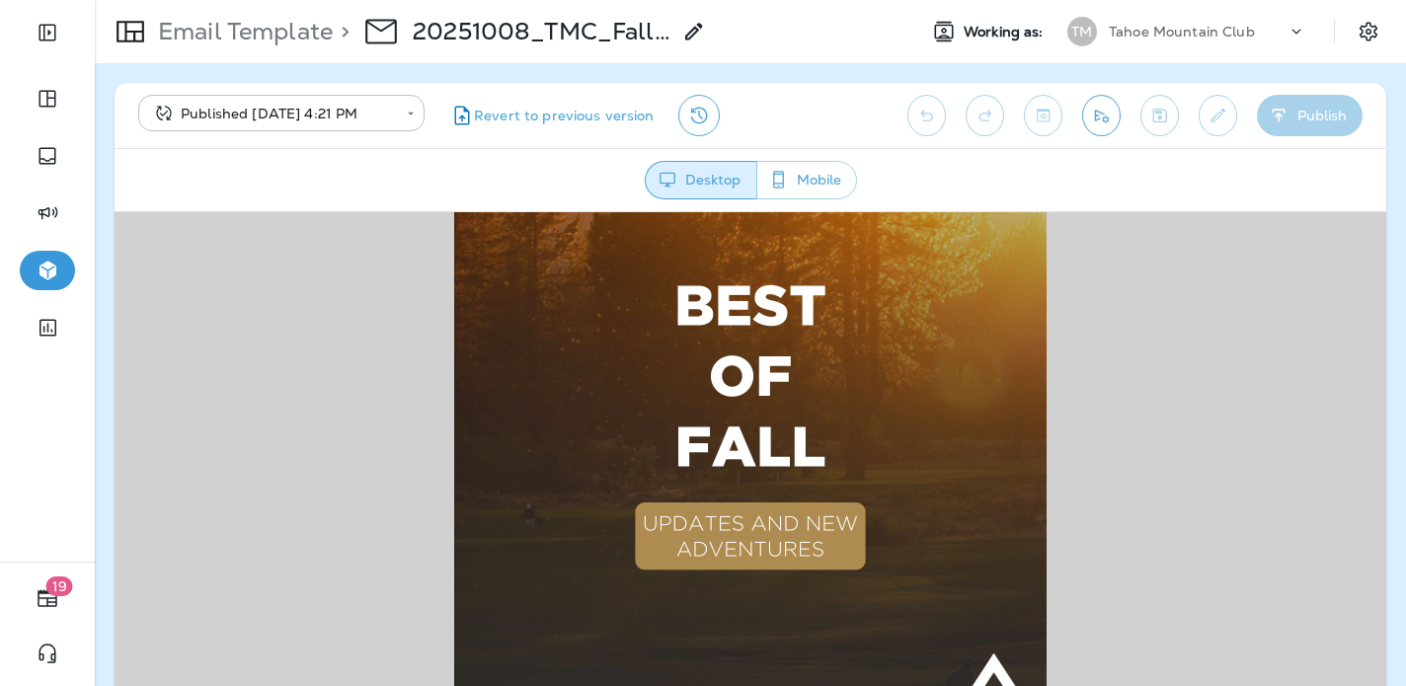
scroll to position [164, 0]
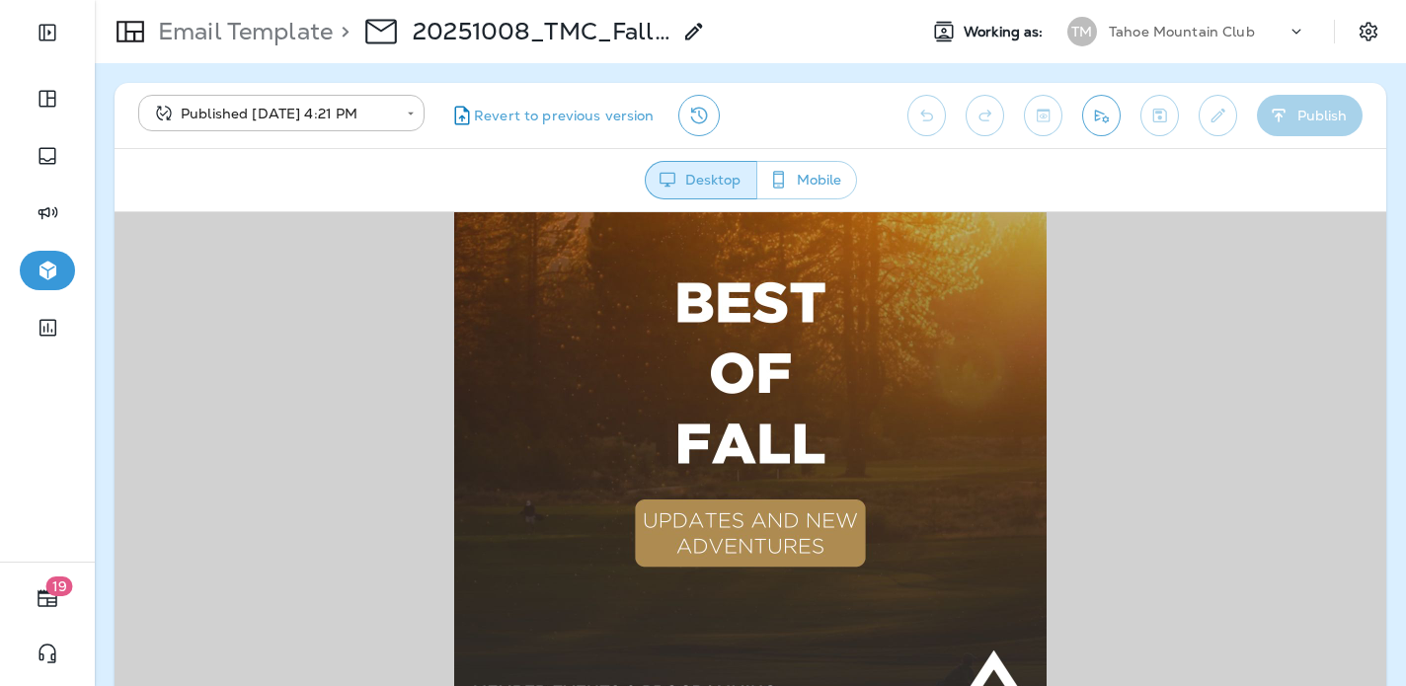
click at [751, 375] on img at bounding box center [750, 435] width 593 height 593
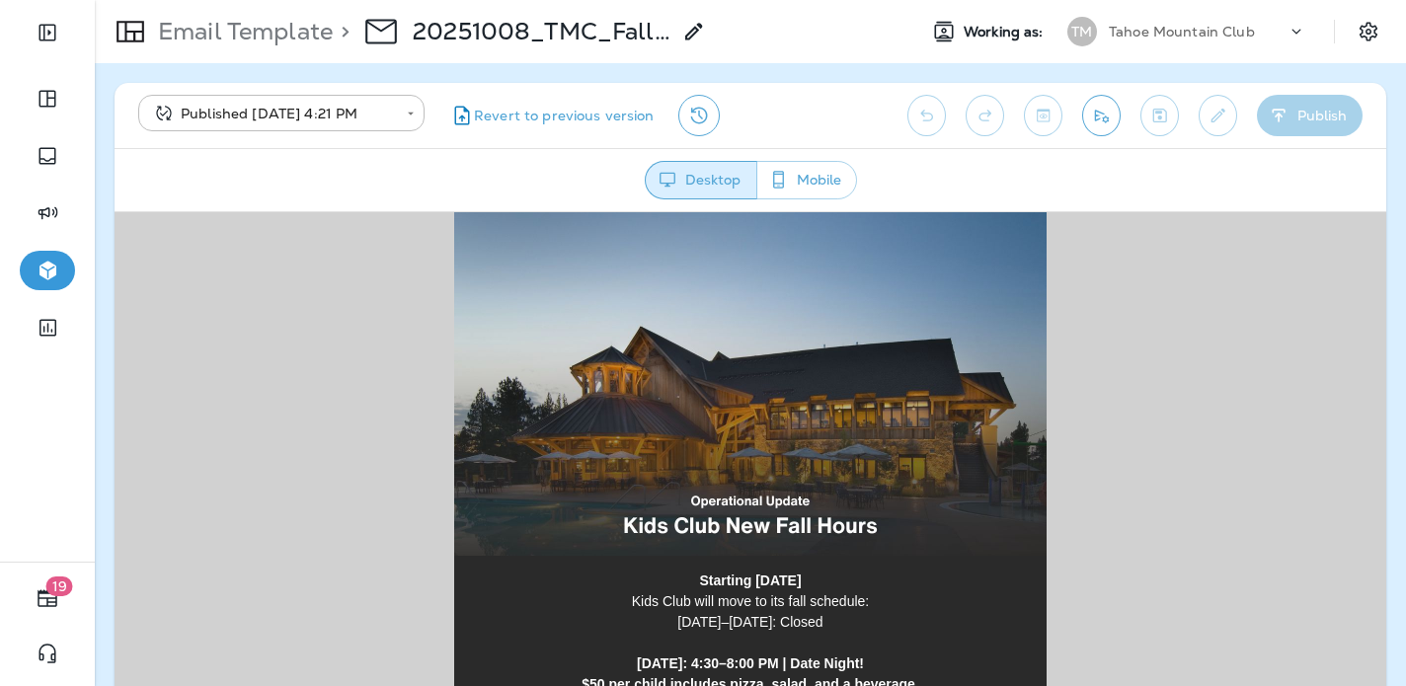
scroll to position [765, 0]
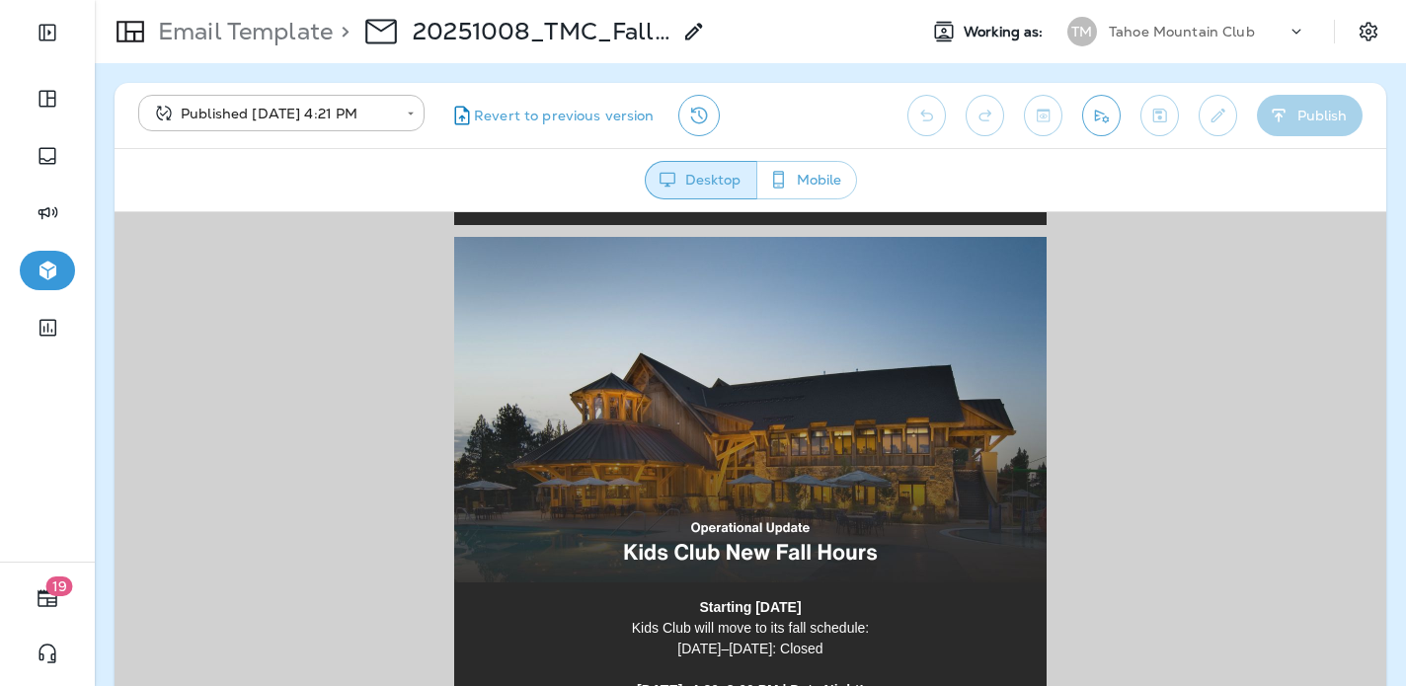
click at [745, 489] on img at bounding box center [750, 409] width 593 height 346
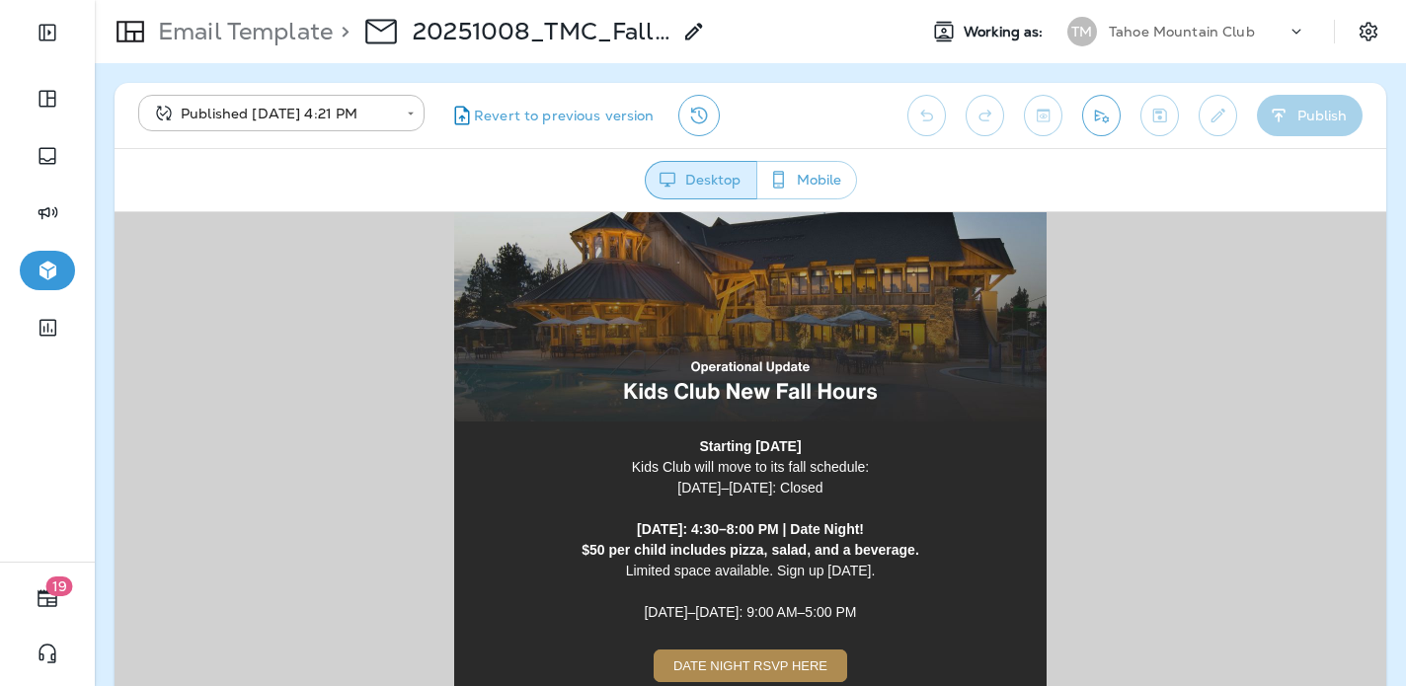
scroll to position [939, 0]
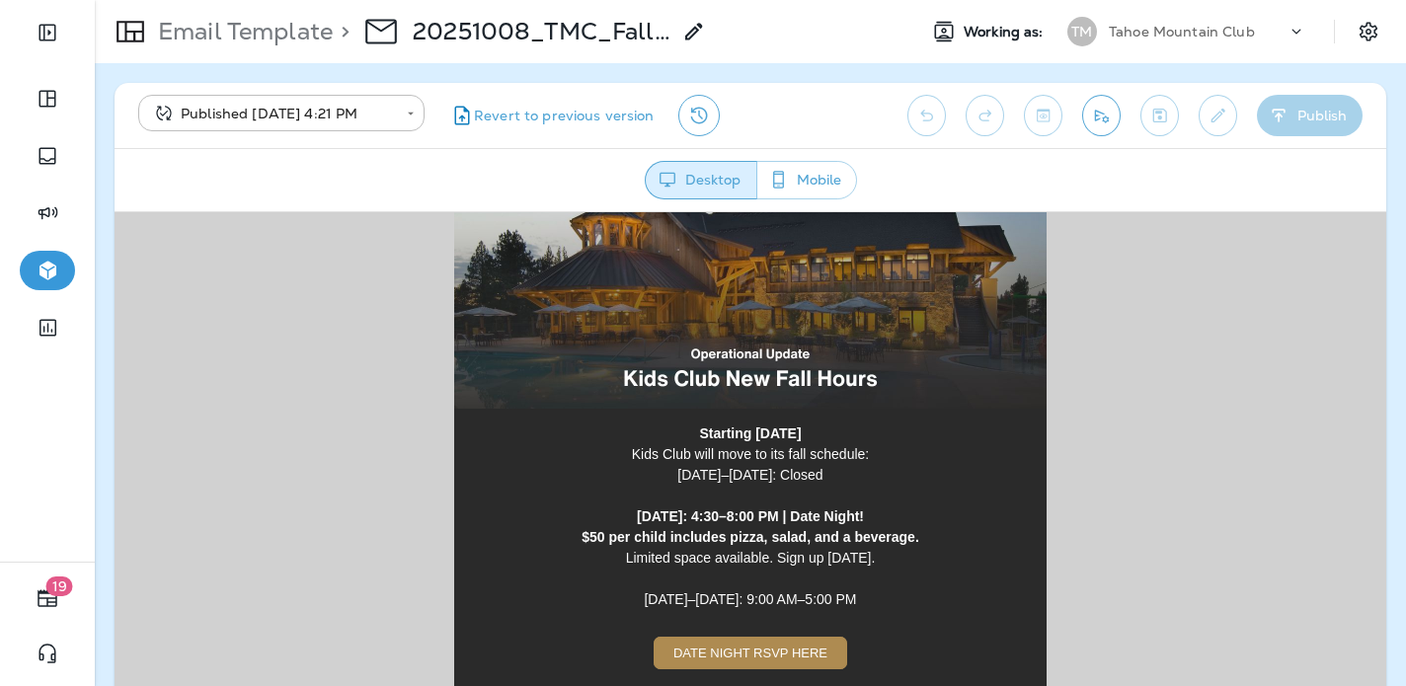
click at [736, 653] on span "DATE NIGHT RSVP HERE" at bounding box center [750, 652] width 154 height 15
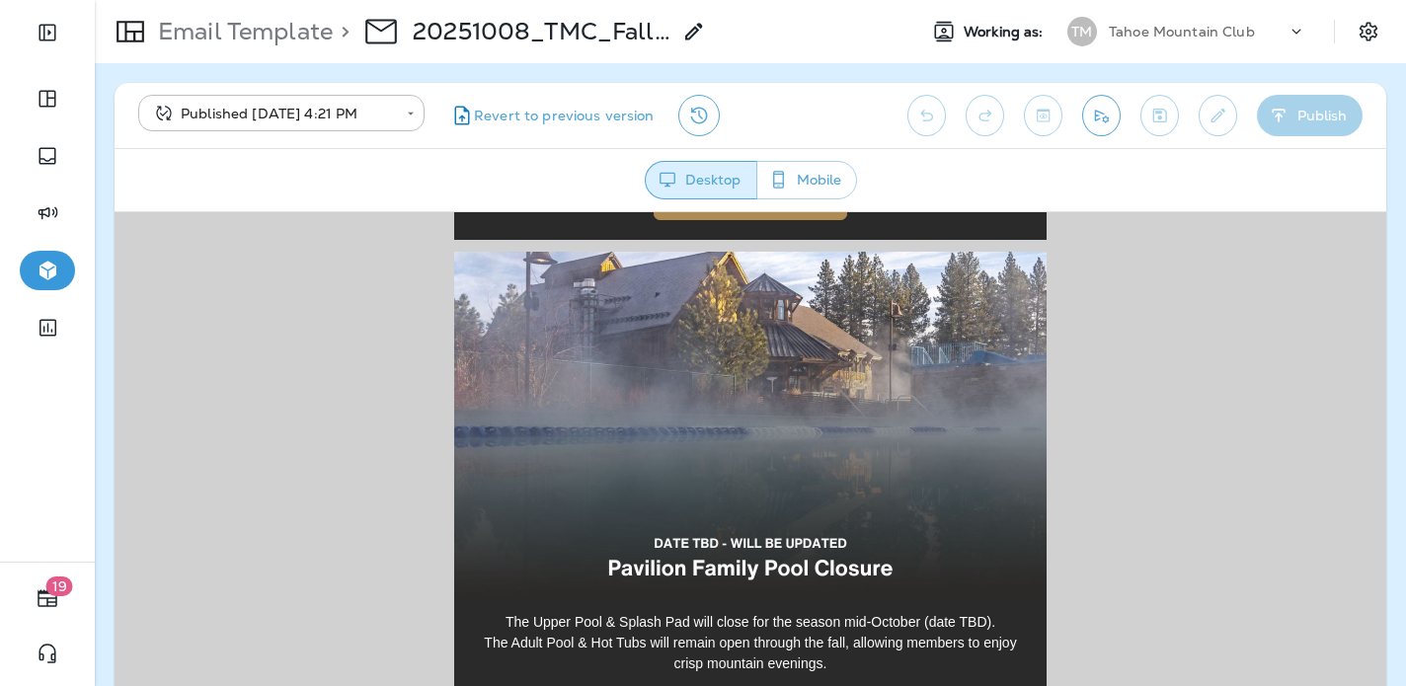
scroll to position [1383, 0]
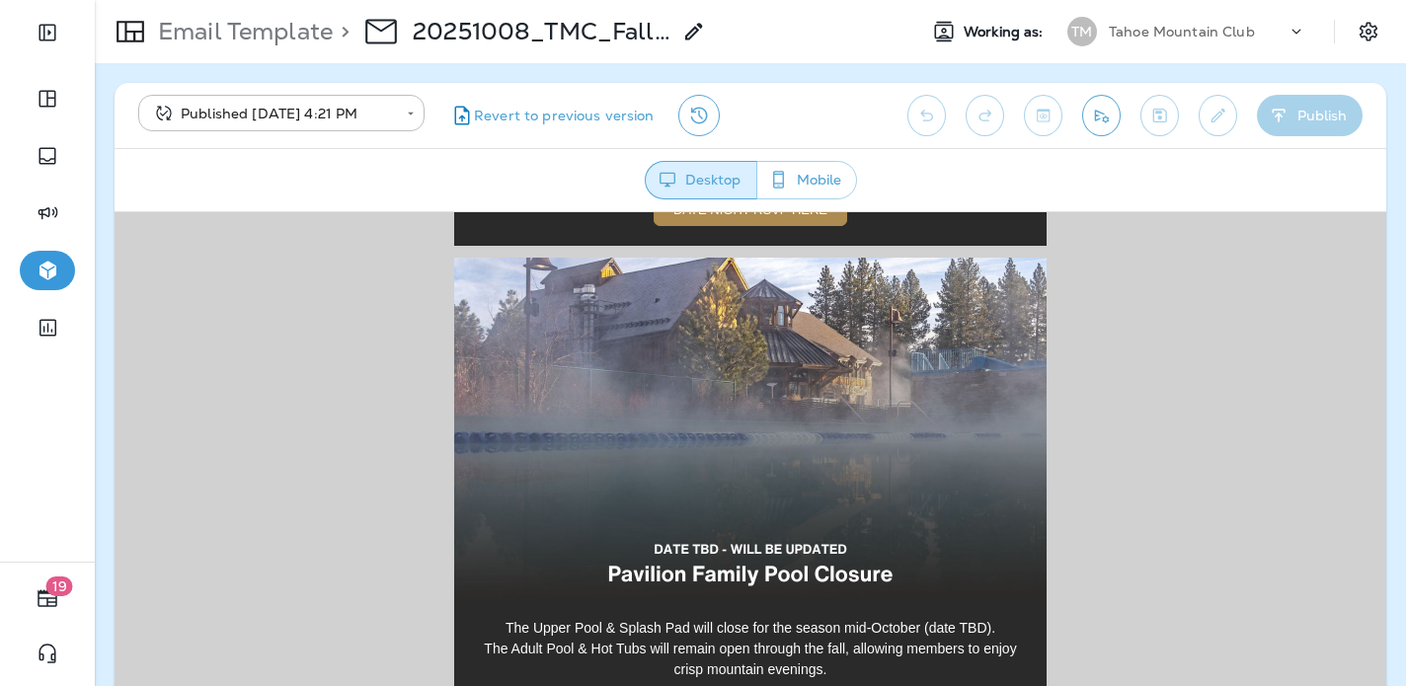
click at [752, 430] on img at bounding box center [750, 430] width 593 height 346
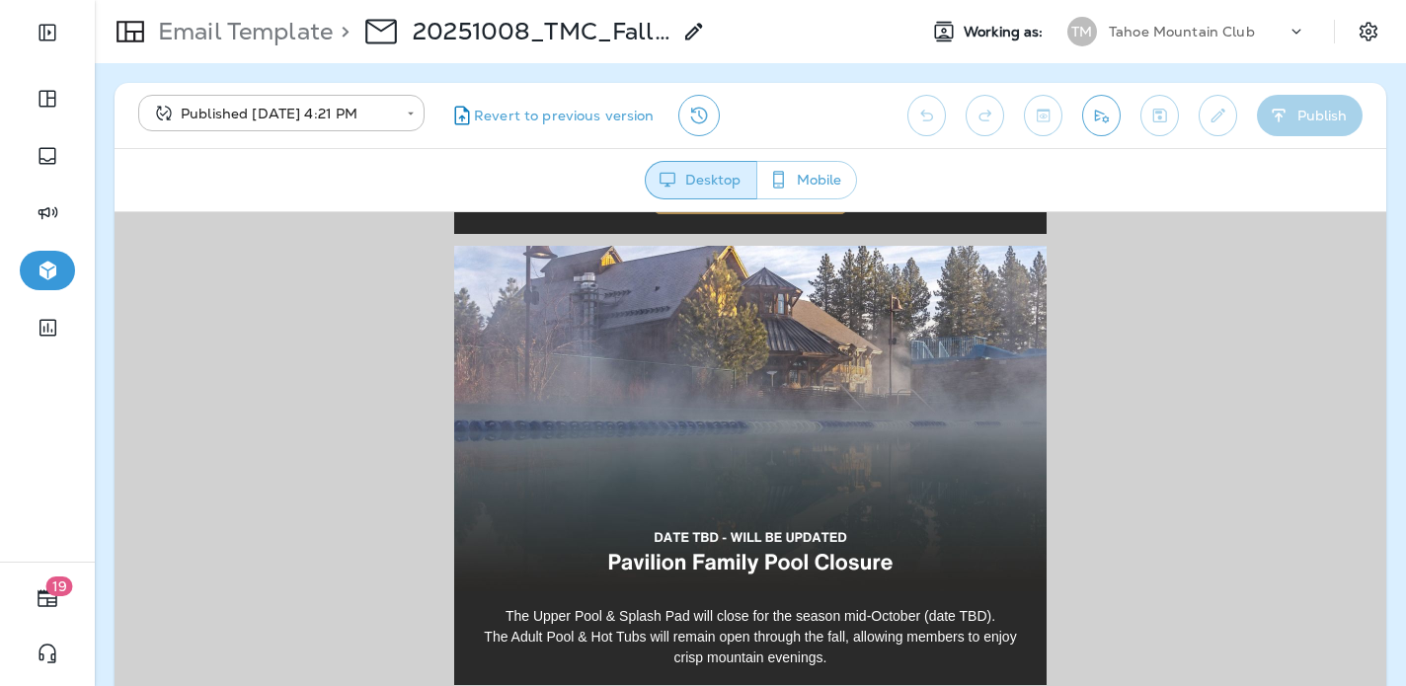
scroll to position [1398, 0]
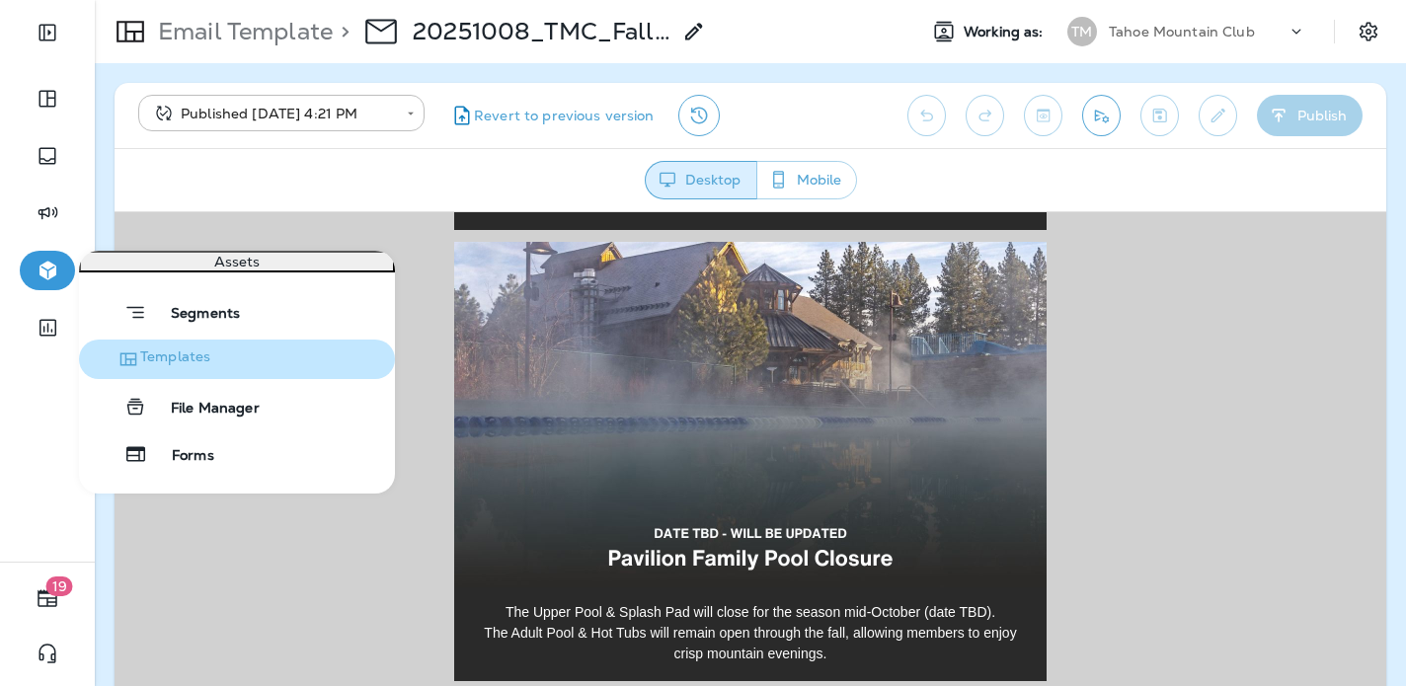
click at [210, 371] on span "Templates" at bounding box center [175, 360] width 70 height 24
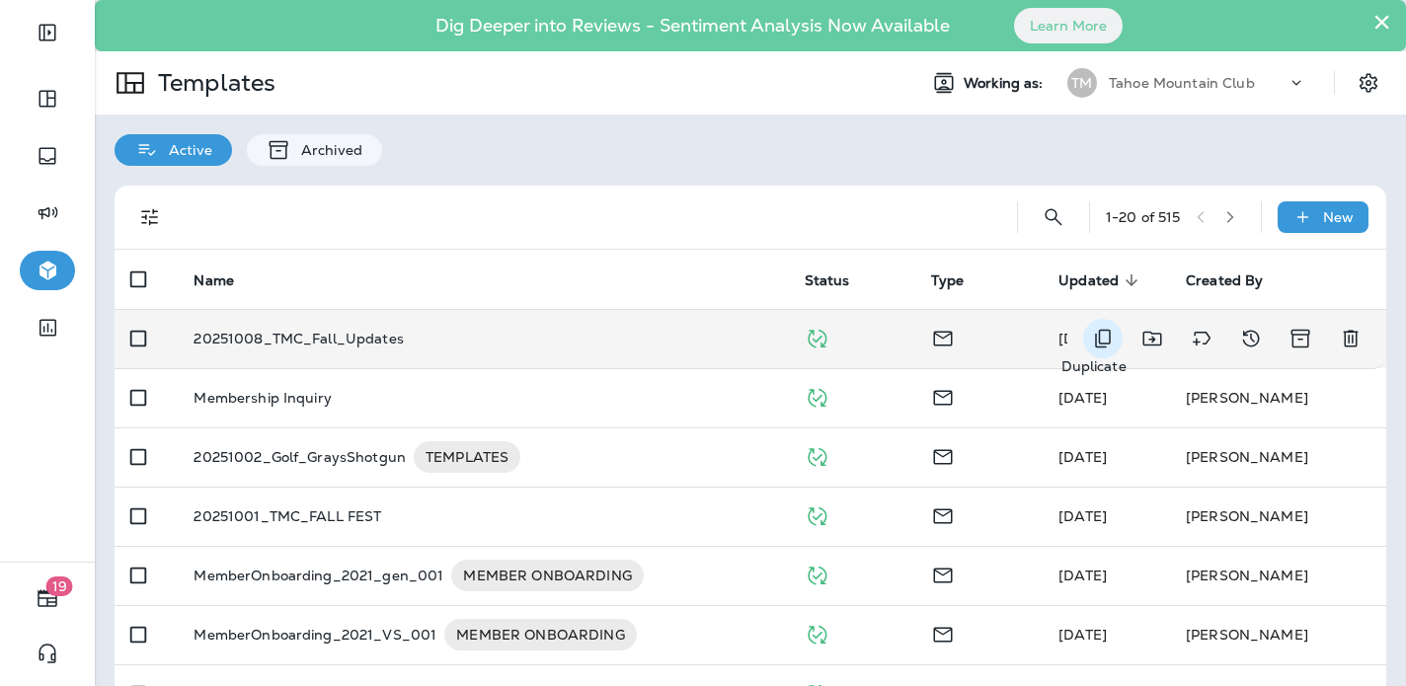
click at [1103, 335] on icon "Duplicate" at bounding box center [1103, 339] width 24 height 24
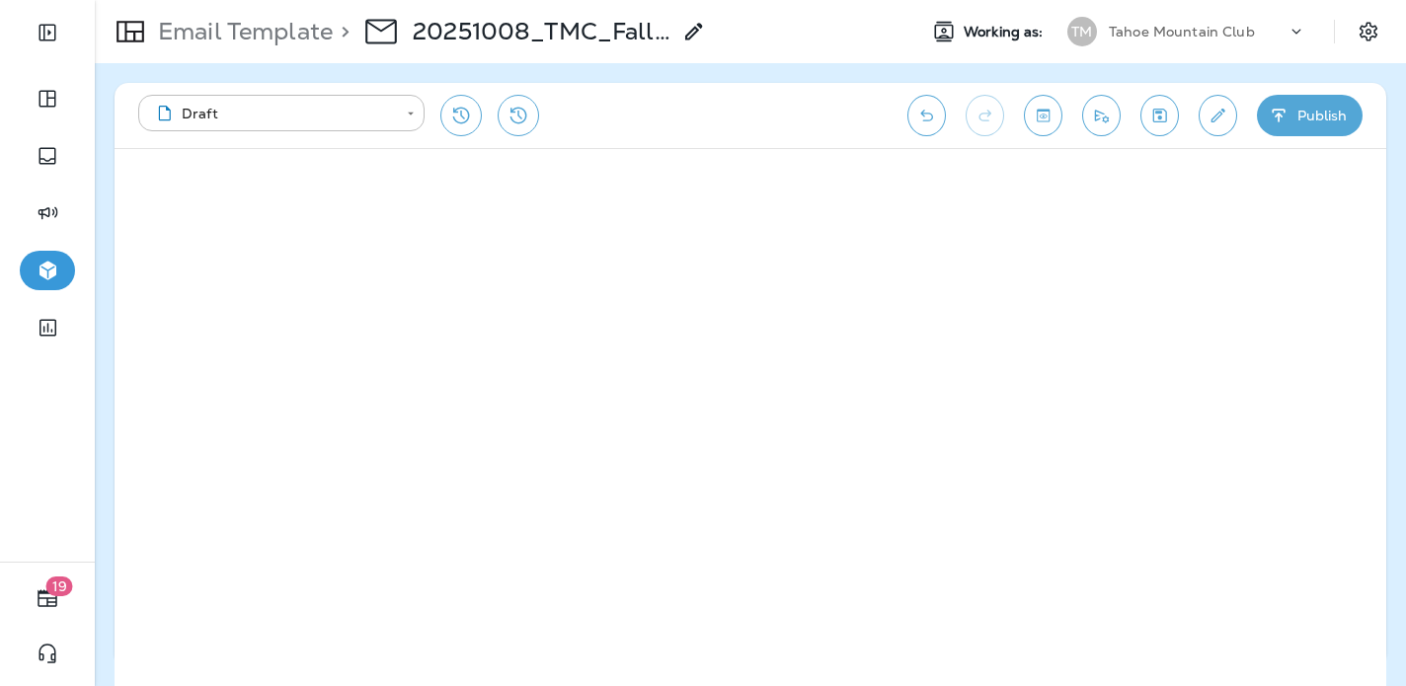
click at [1324, 108] on button "Publish" at bounding box center [1310, 115] width 106 height 41
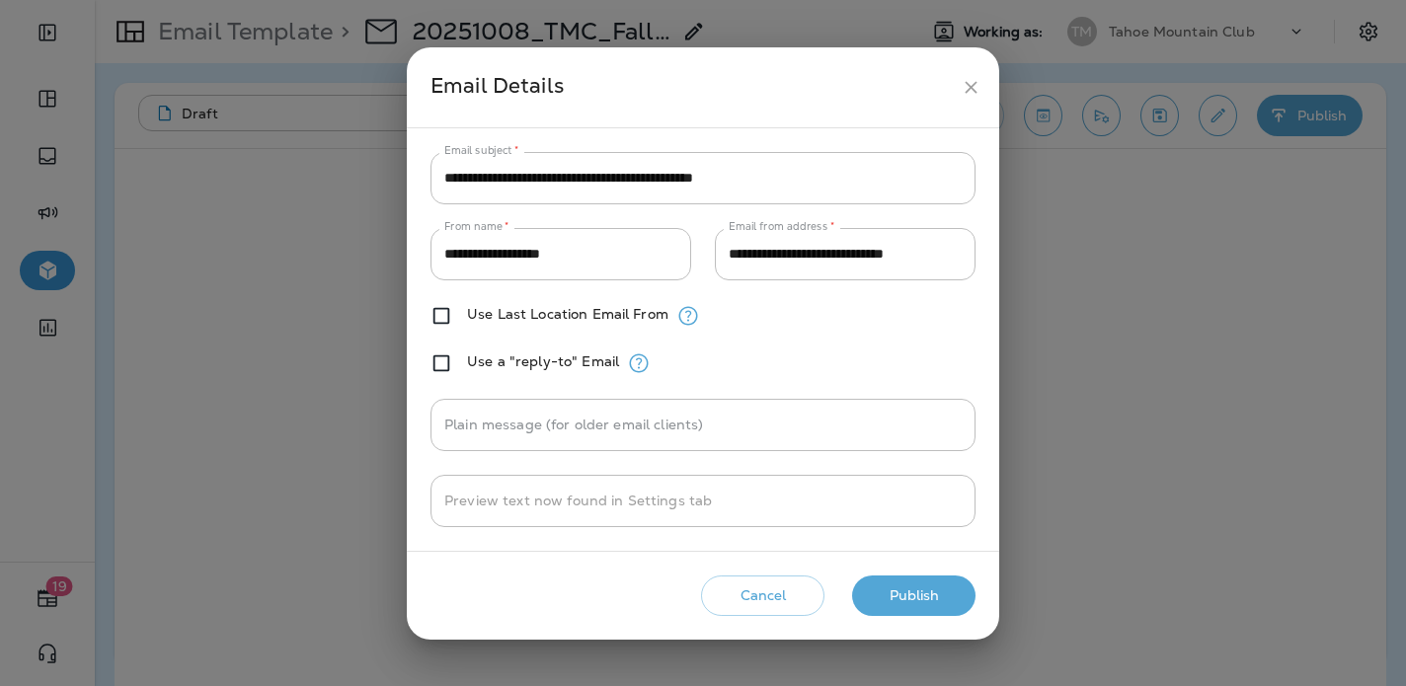
click at [907, 589] on button "Publish" at bounding box center [913, 596] width 123 height 40
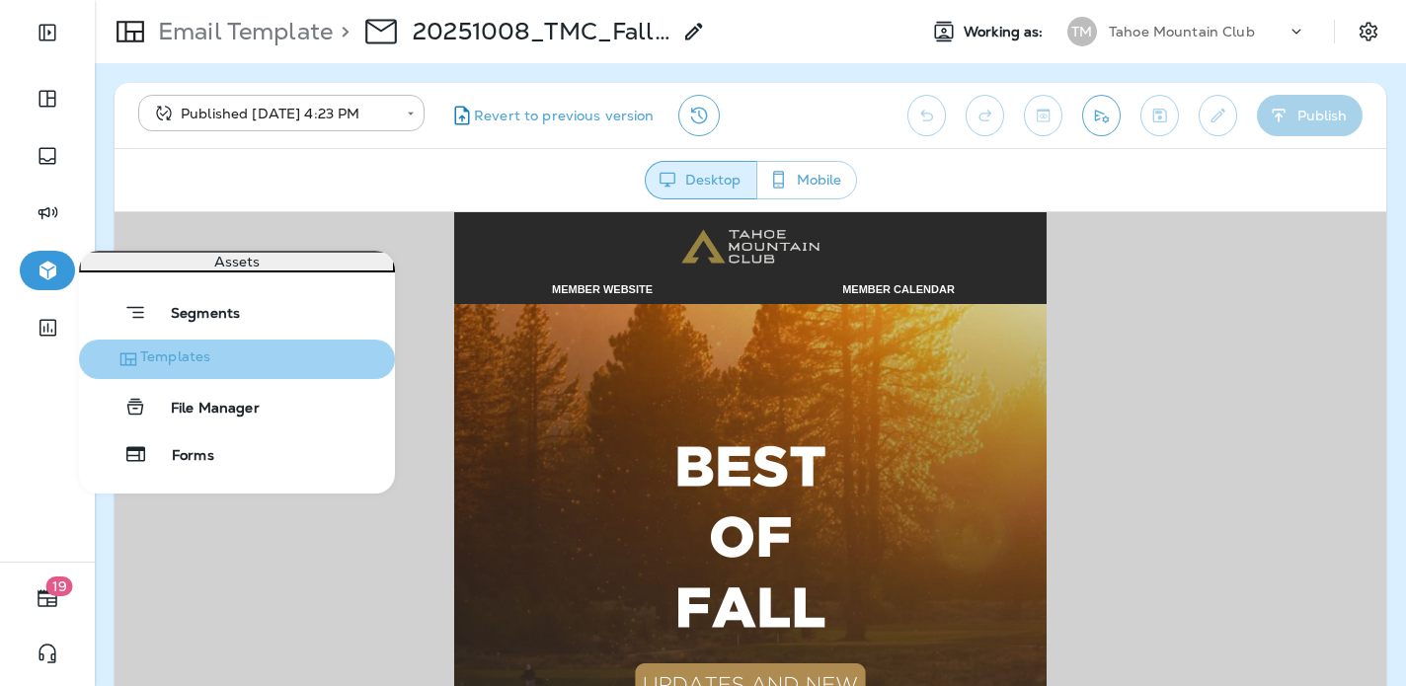
click at [257, 379] on button "Templates" at bounding box center [237, 360] width 316 height 40
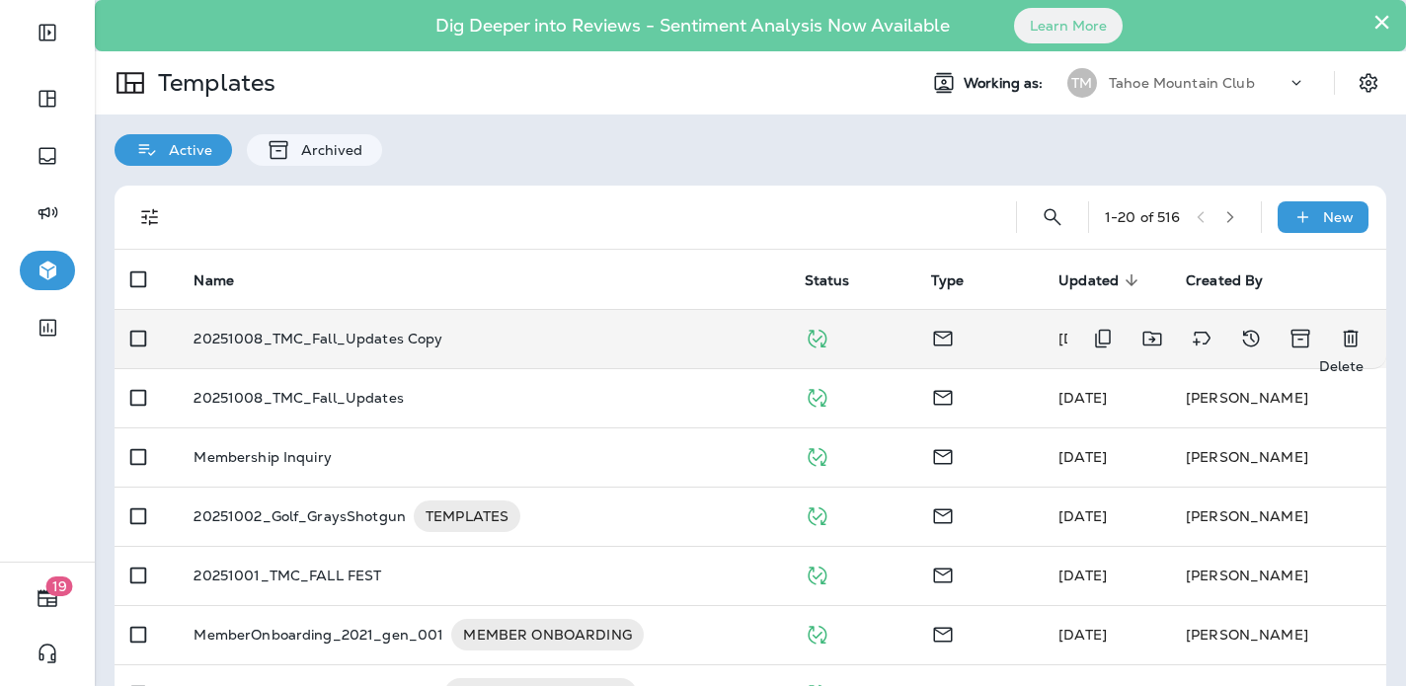
click at [1351, 333] on icon "Delete" at bounding box center [1351, 339] width 24 height 24
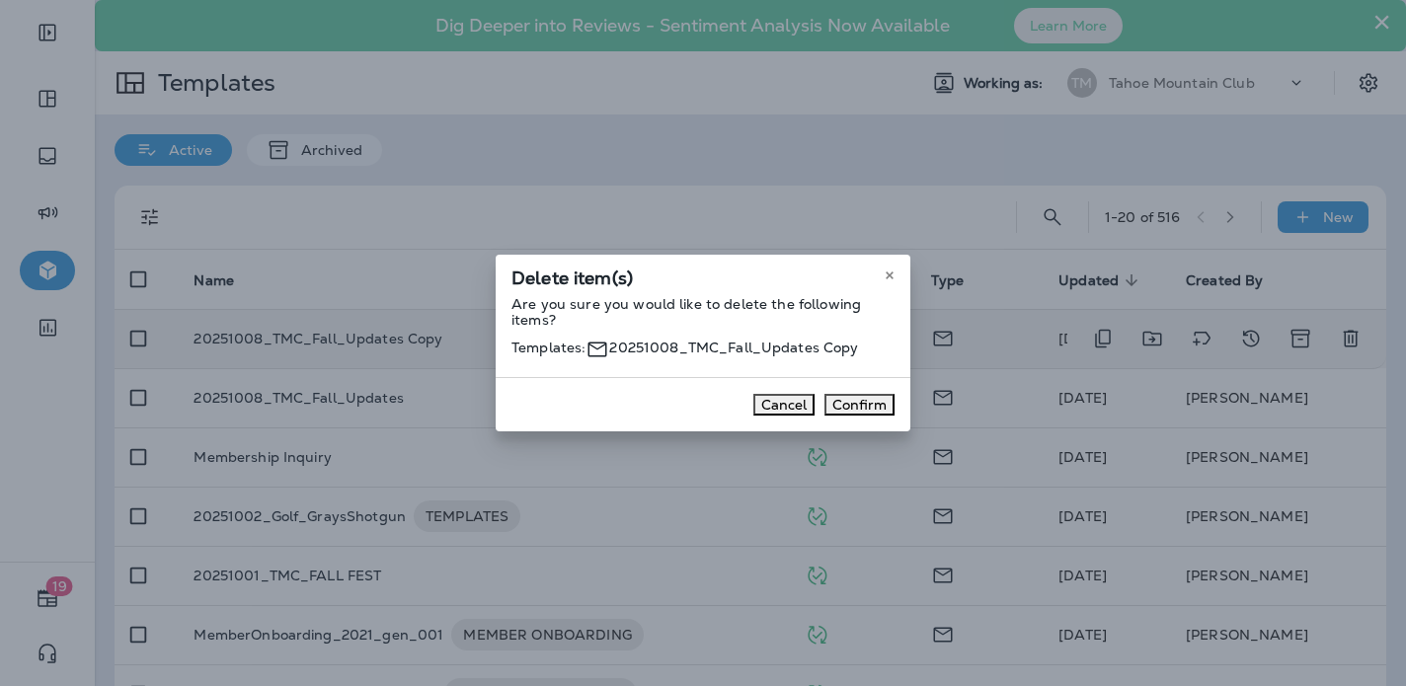
click at [844, 416] on button "Confirm" at bounding box center [860, 405] width 70 height 22
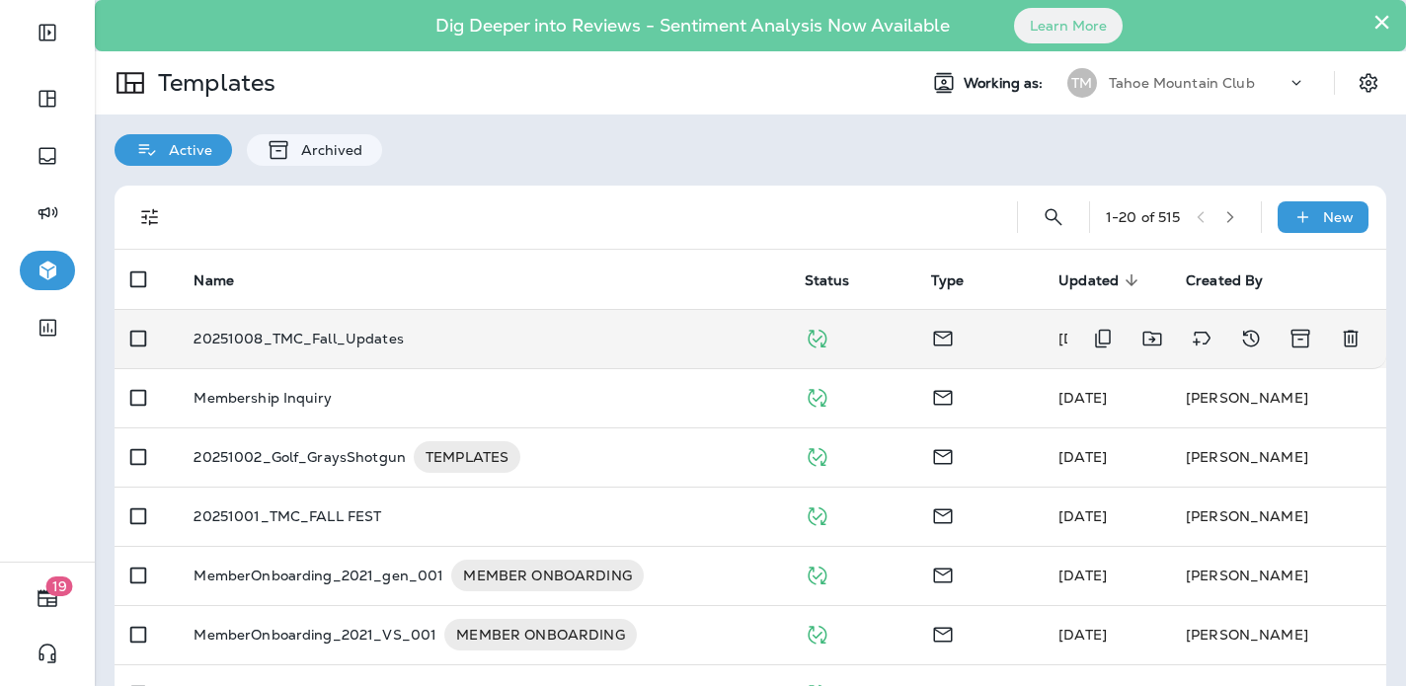
click at [334, 343] on p "20251008_TMC_Fall_Updates" at bounding box center [299, 339] width 210 height 16
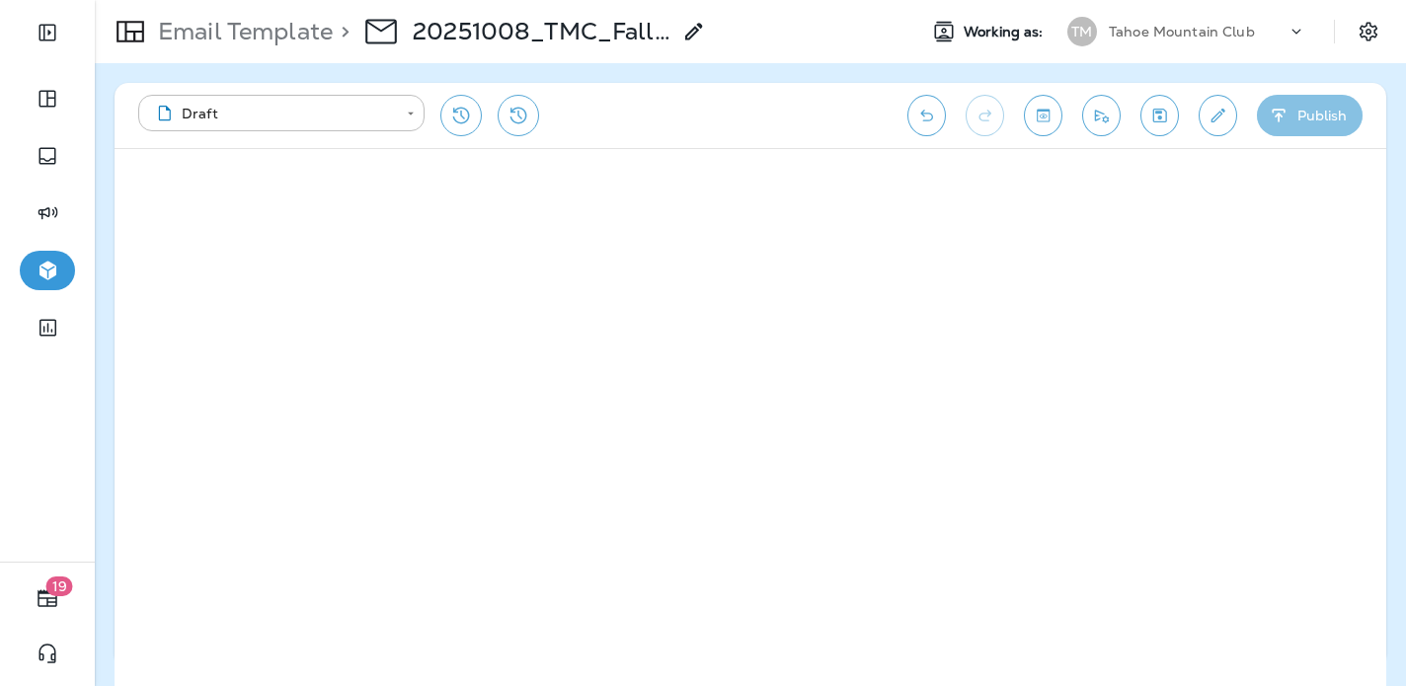
click at [1319, 127] on button "Publish" at bounding box center [1310, 115] width 106 height 41
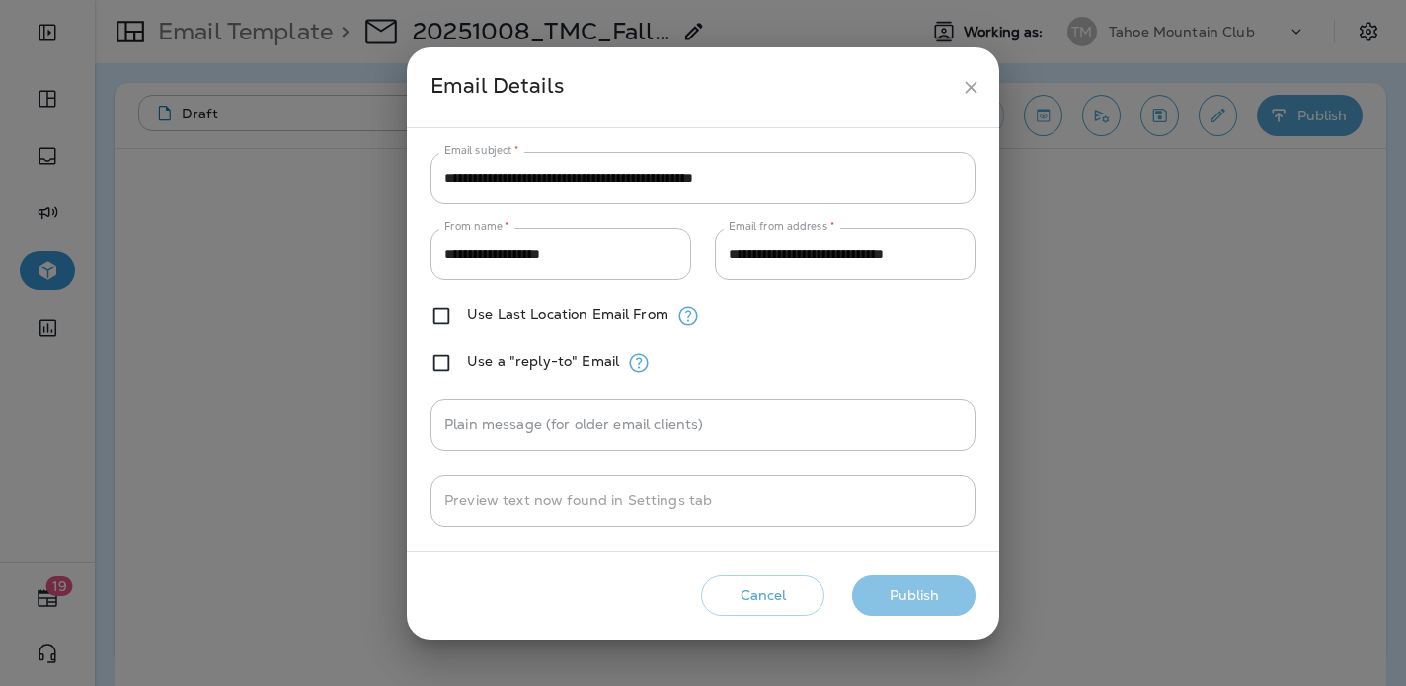
click at [893, 603] on button "Publish" at bounding box center [913, 596] width 123 height 40
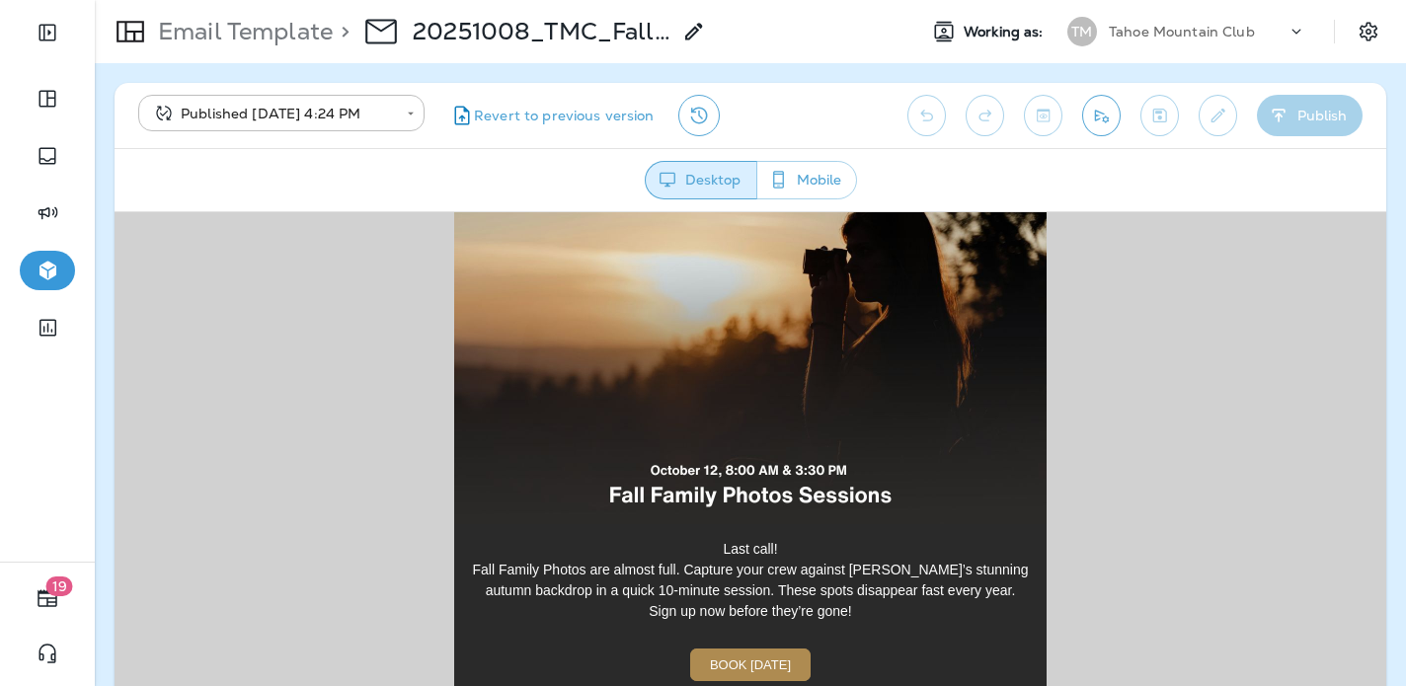
scroll to position [3543, 0]
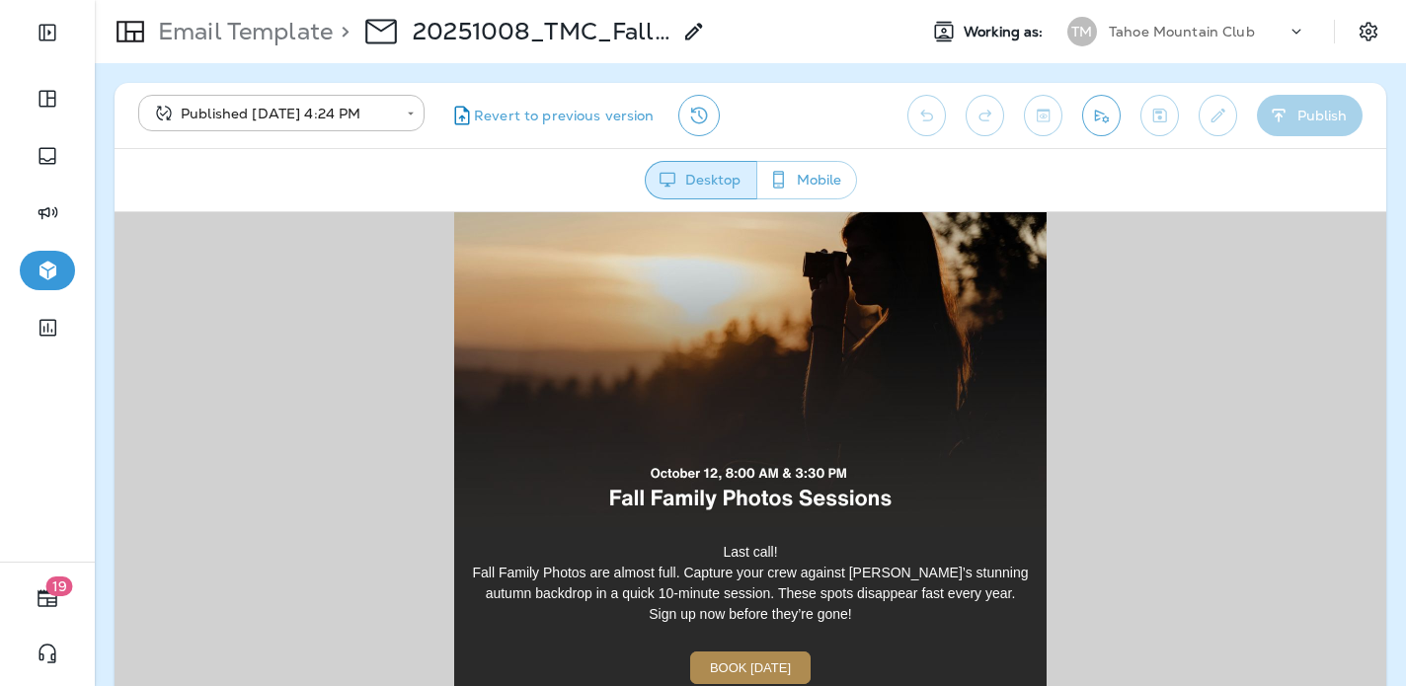
click at [754, 373] on img at bounding box center [750, 354] width 593 height 346
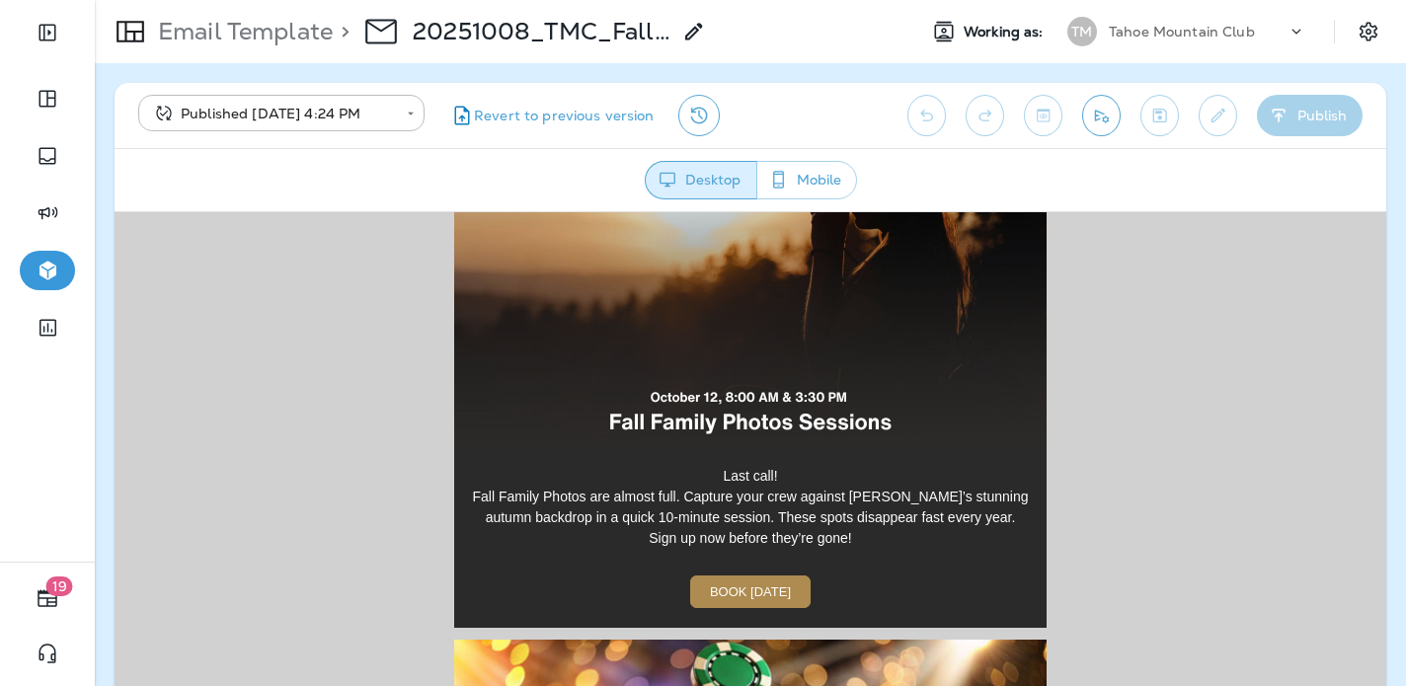
scroll to position [3647, 0]
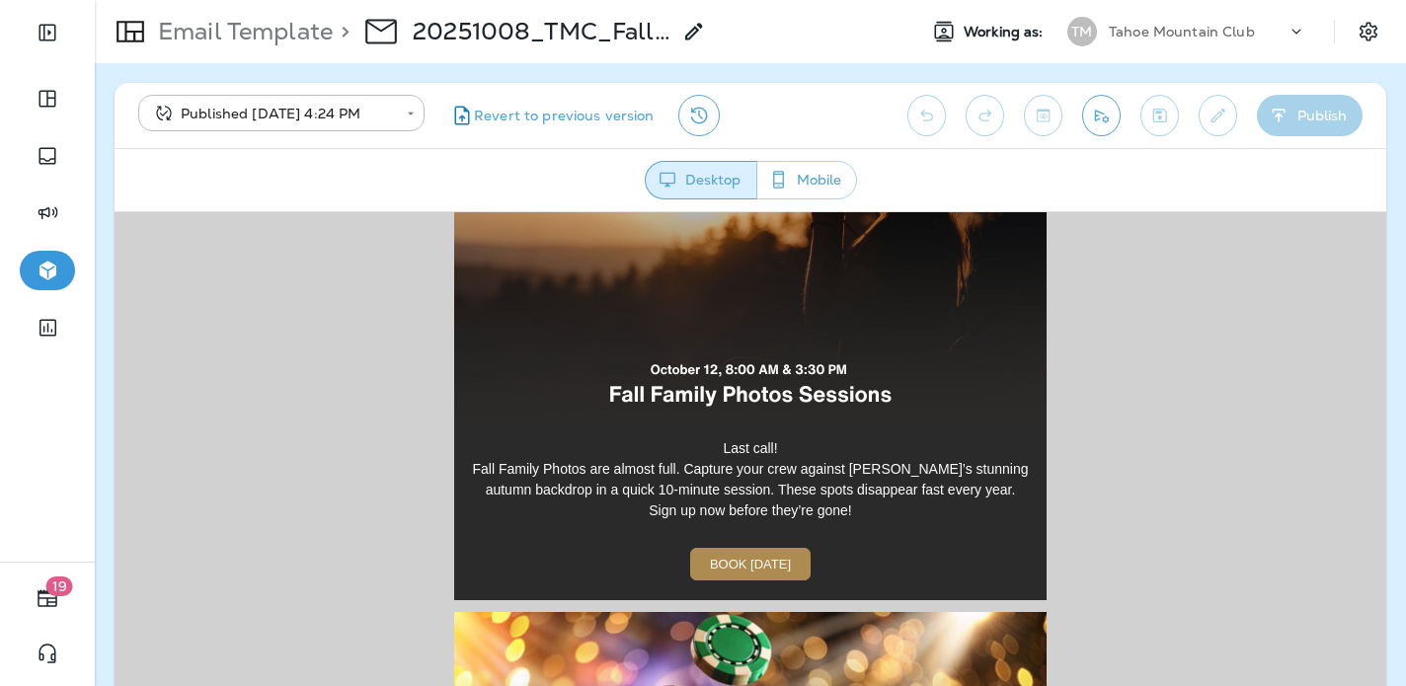
click at [750, 552] on link "BOOK [DATE]" at bounding box center [750, 563] width 120 height 33
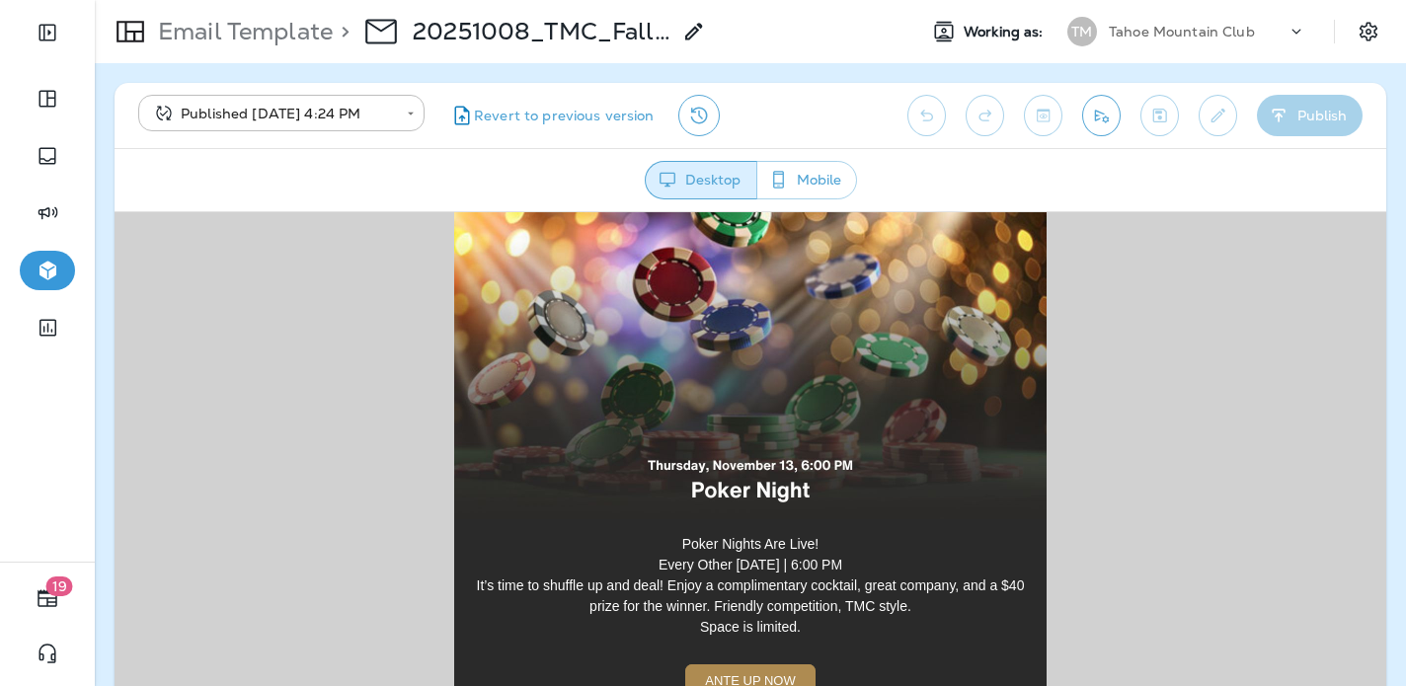
scroll to position [4087, 0]
click at [756, 399] on img at bounding box center [750, 344] width 593 height 346
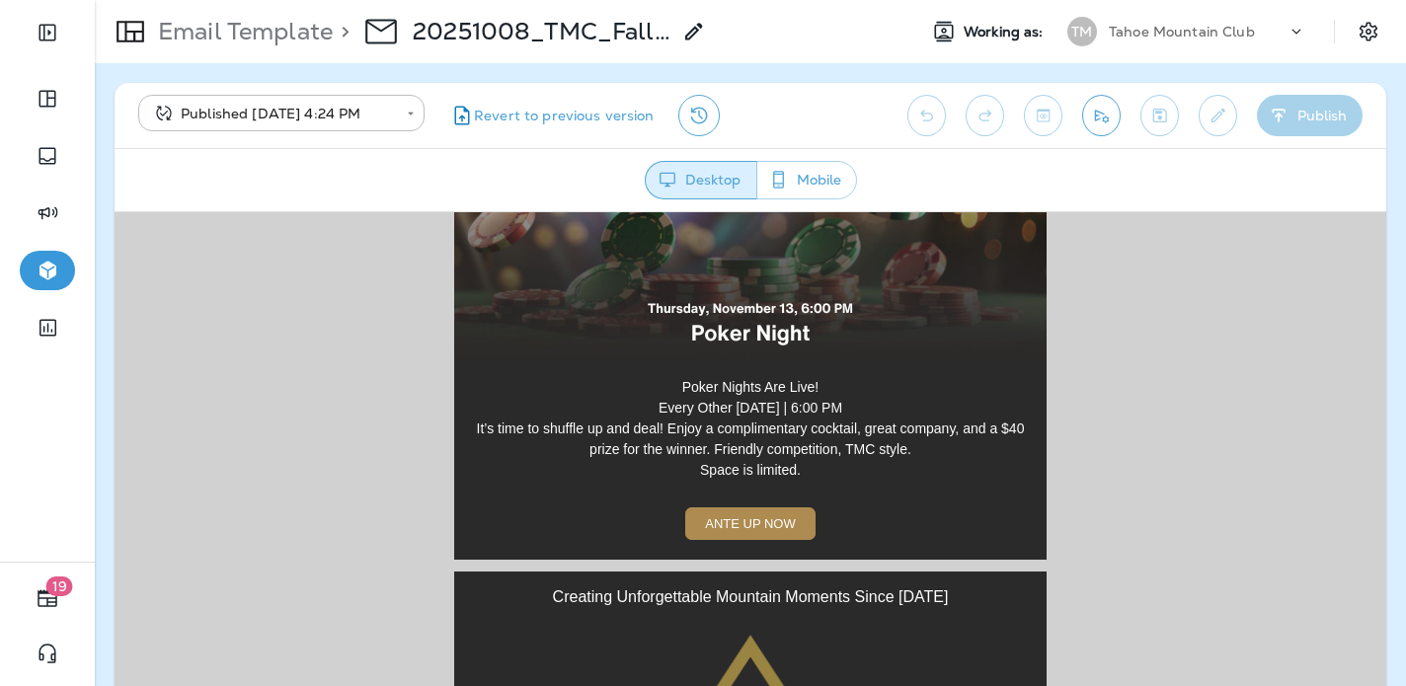
scroll to position [4185, 0]
